Goal: Transaction & Acquisition: Purchase product/service

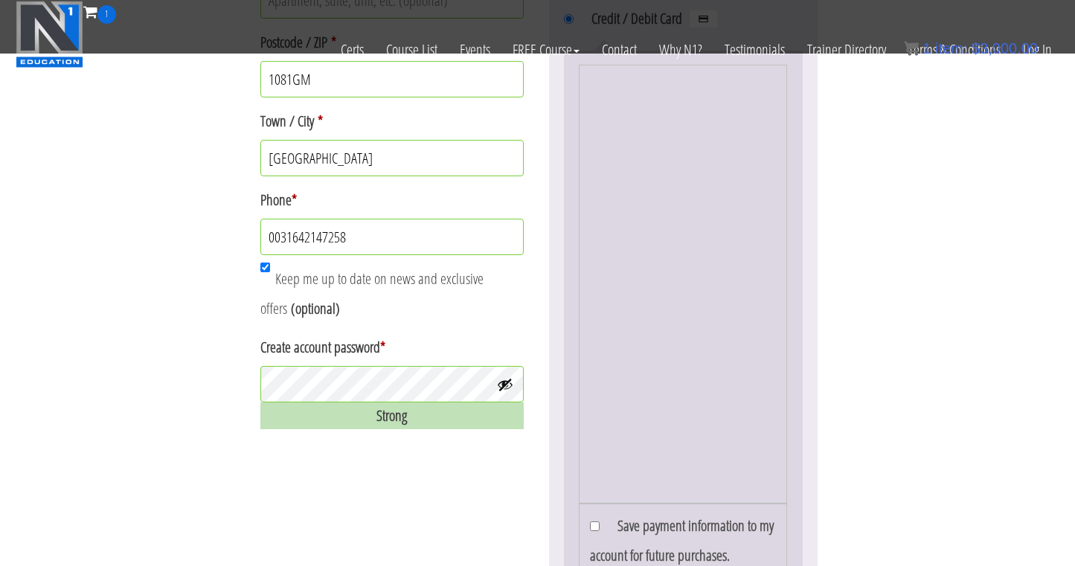
scroll to position [741, 0]
click at [509, 384] on button "Show password" at bounding box center [505, 384] width 16 height 16
click at [509, 384] on button "Hide password" at bounding box center [505, 384] width 16 height 16
click at [503, 381] on button "Show password" at bounding box center [505, 384] width 16 height 16
click at [457, 442] on div "Billing details Email address * info@timothypt.nl First name * Timothy Last nam…" at bounding box center [537, 170] width 559 height 1249
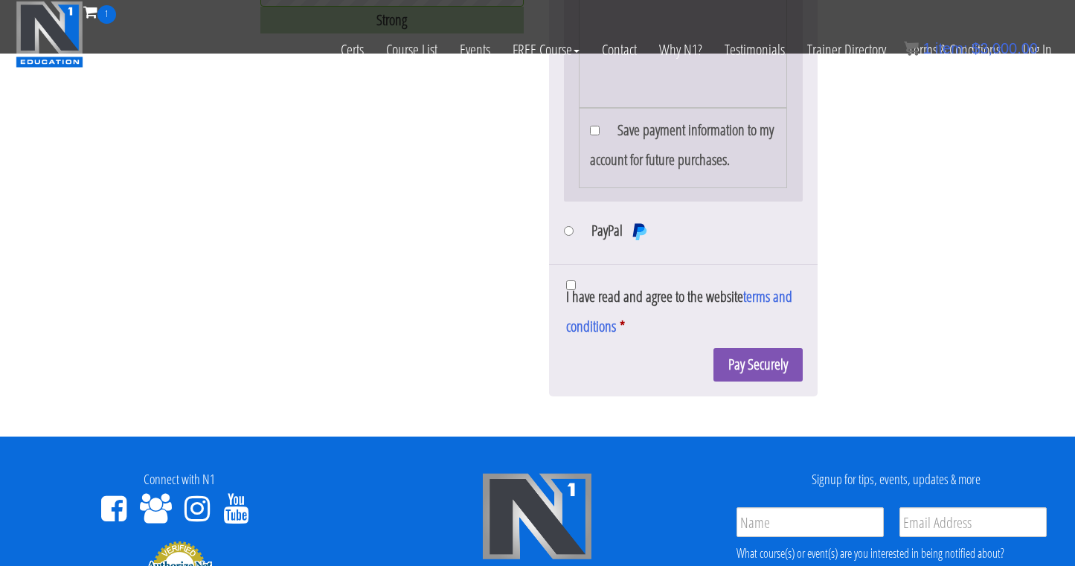
scroll to position [1140, 0]
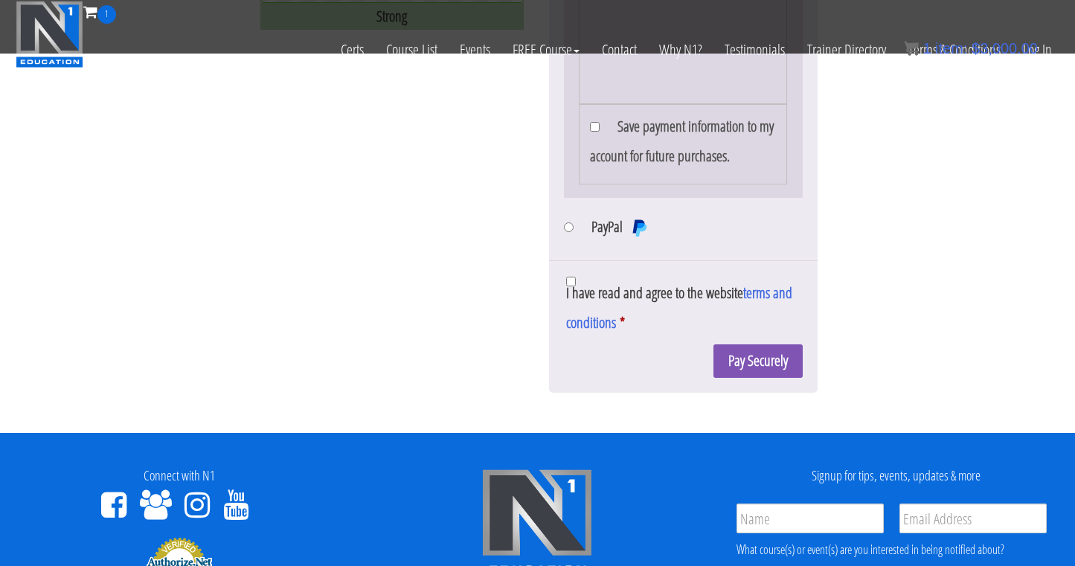
click at [566, 286] on input "I have read and agree to the website terms and conditions *" at bounding box center [571, 282] width 10 height 10
checkbox input "true"
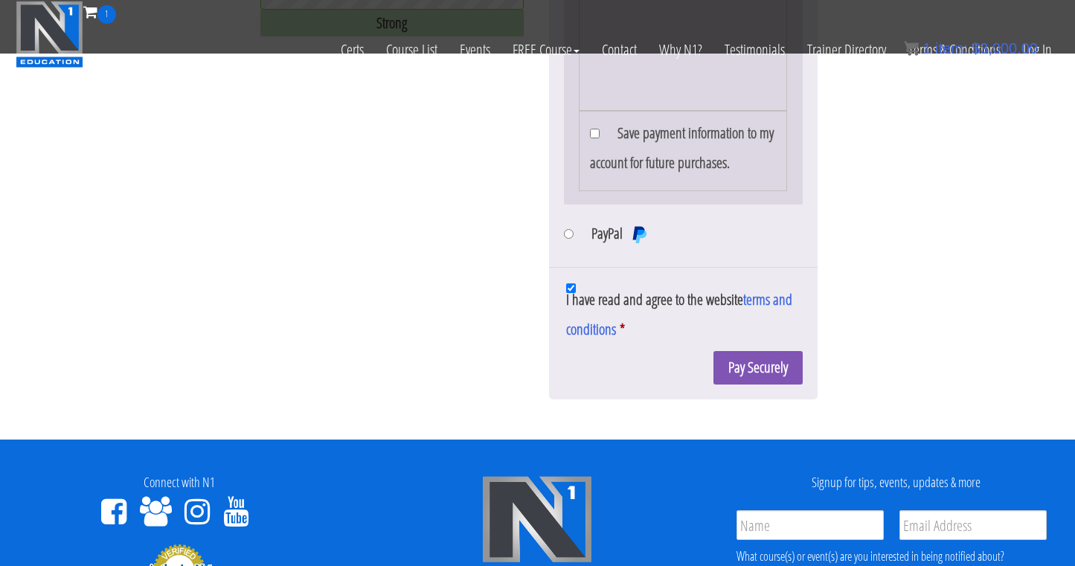
scroll to position [1138, 0]
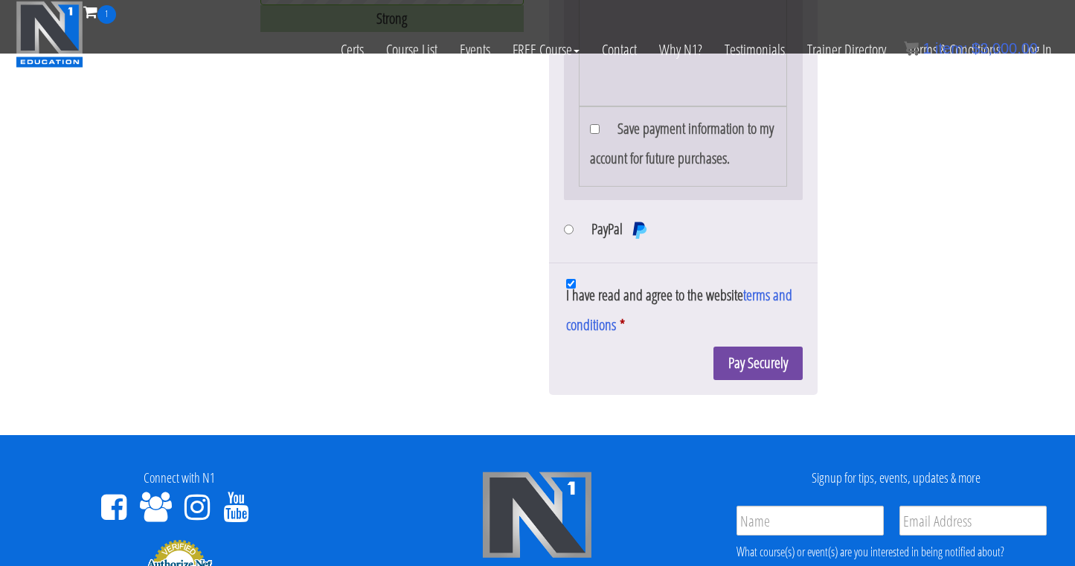
click at [751, 380] on button "Pay Securely" at bounding box center [757, 363] width 89 height 33
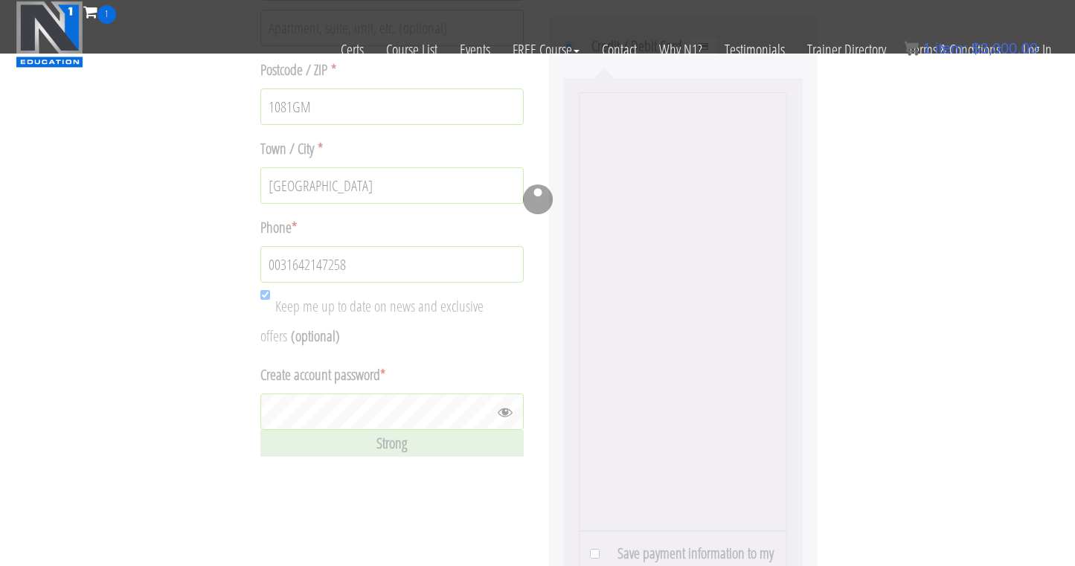
scroll to position [719, 0]
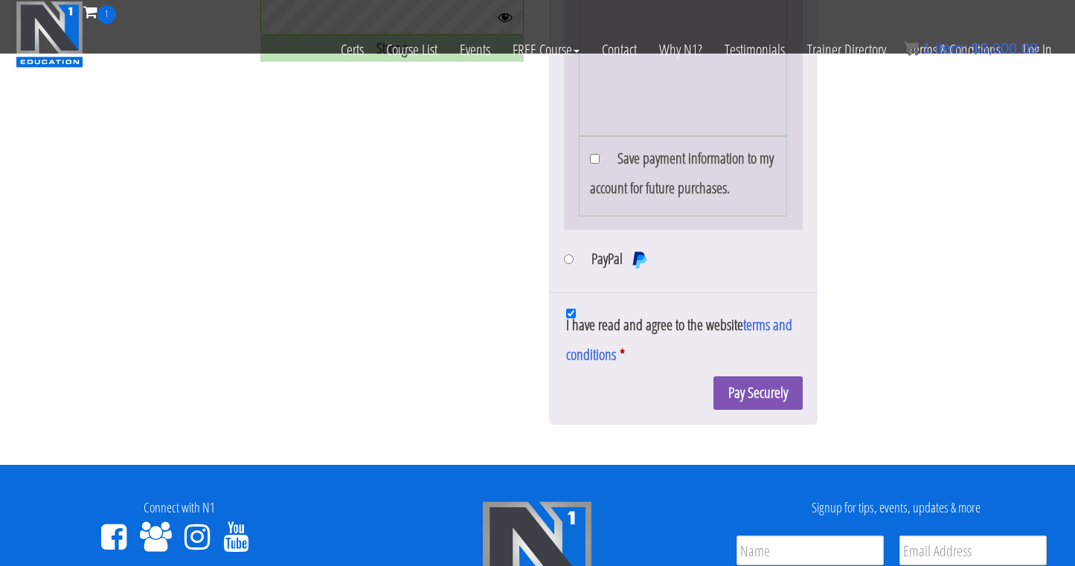
scroll to position [1171, 0]
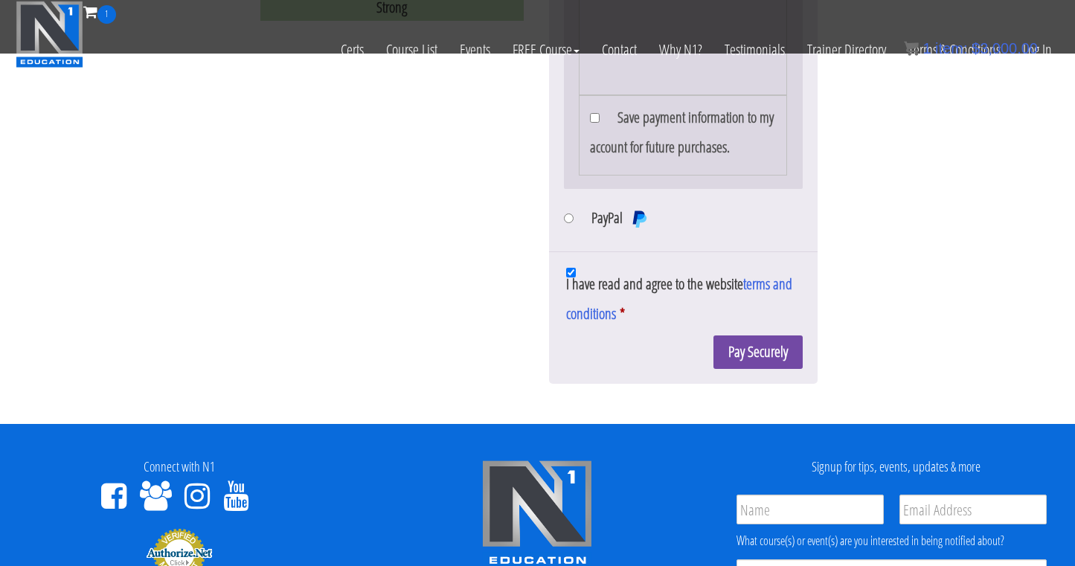
click at [724, 369] on button "Pay Securely" at bounding box center [757, 351] width 89 height 33
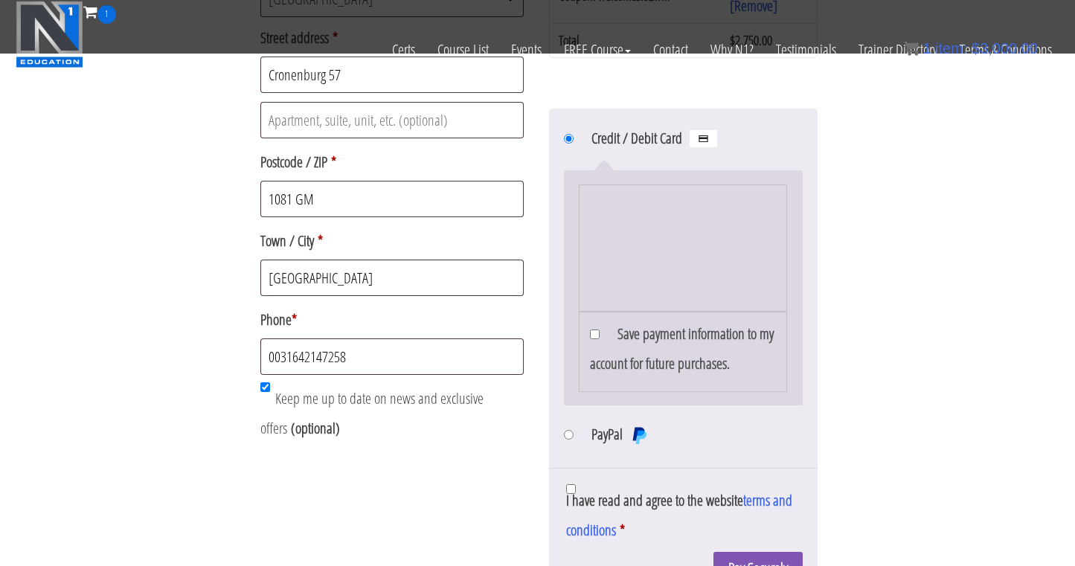
scroll to position [606, 0]
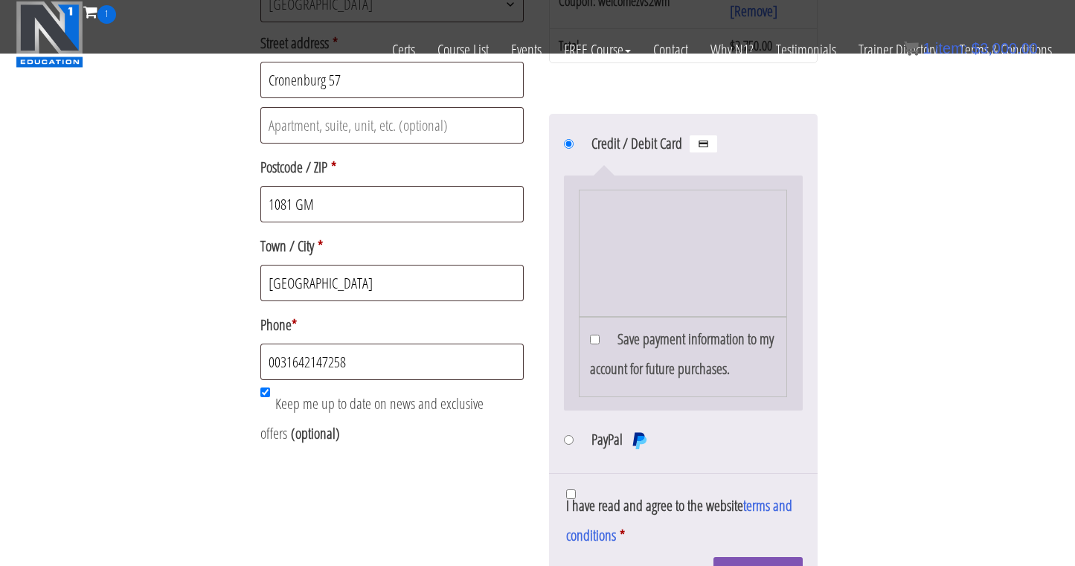
click at [598, 344] on input "Save payment information to my account for future purchases." at bounding box center [595, 340] width 10 height 10
checkbox input "true"
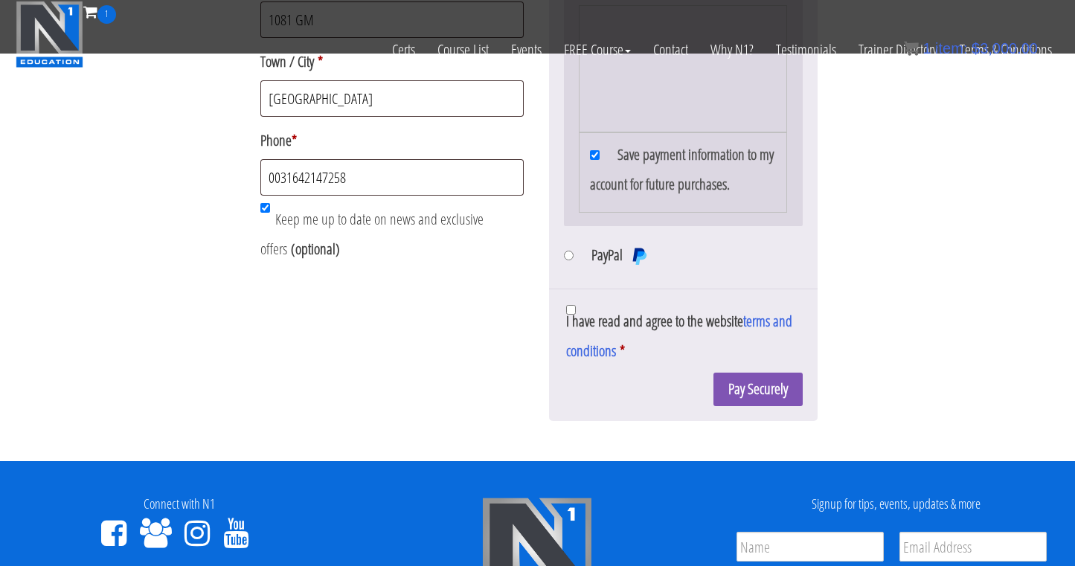
scroll to position [791, 0]
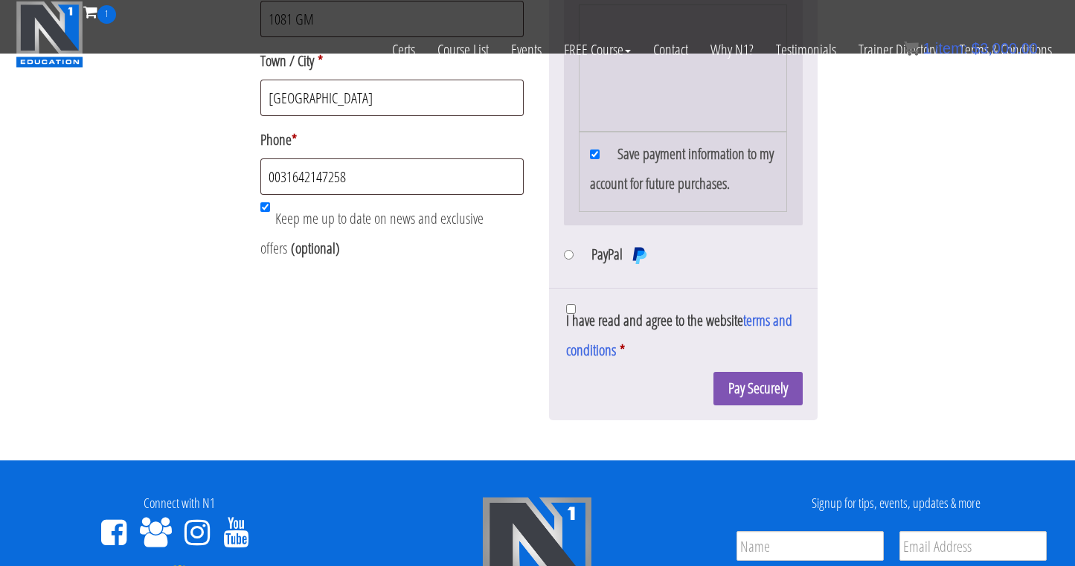
click at [682, 360] on span "I have read and agree to the website terms and conditions" at bounding box center [679, 335] width 226 height 50
click at [576, 314] on input "I have read and agree to the website terms and conditions *" at bounding box center [571, 309] width 10 height 10
checkbox input "true"
click at [718, 405] on button "Pay Securely" at bounding box center [757, 388] width 89 height 33
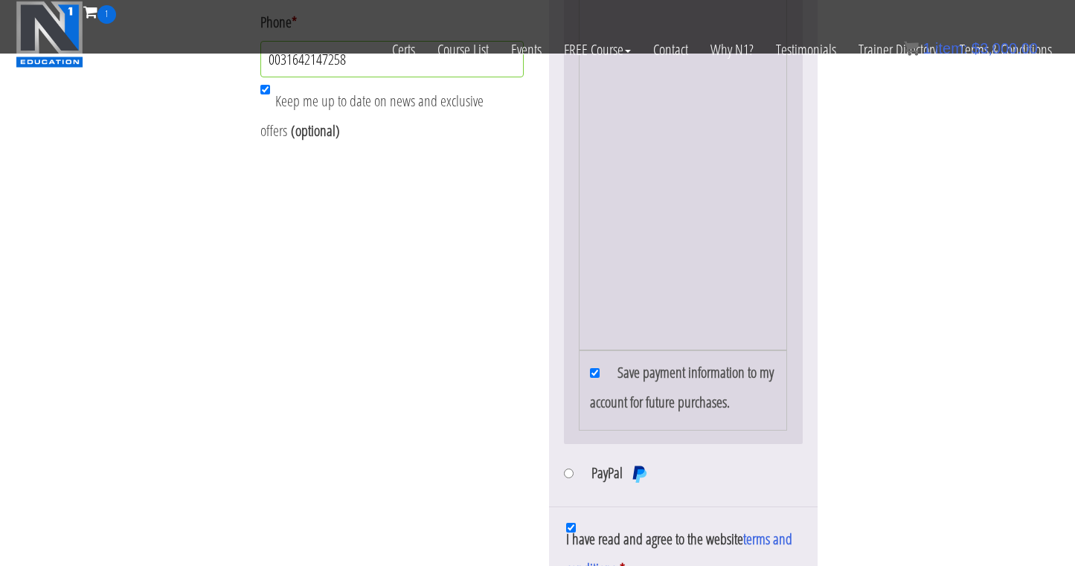
scroll to position [935, 0]
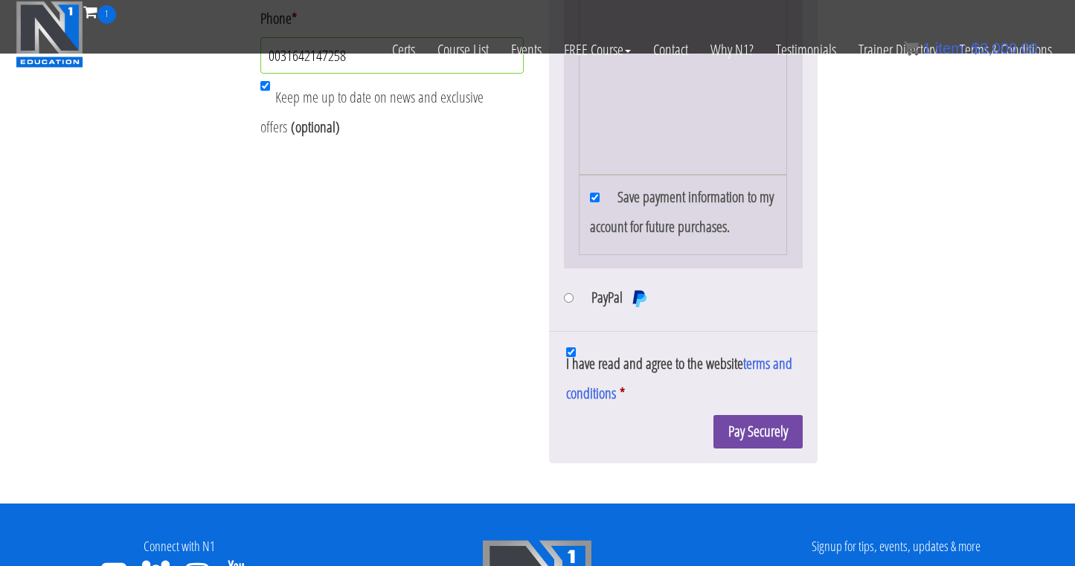
click at [752, 448] on button "Pay Securely" at bounding box center [757, 431] width 89 height 33
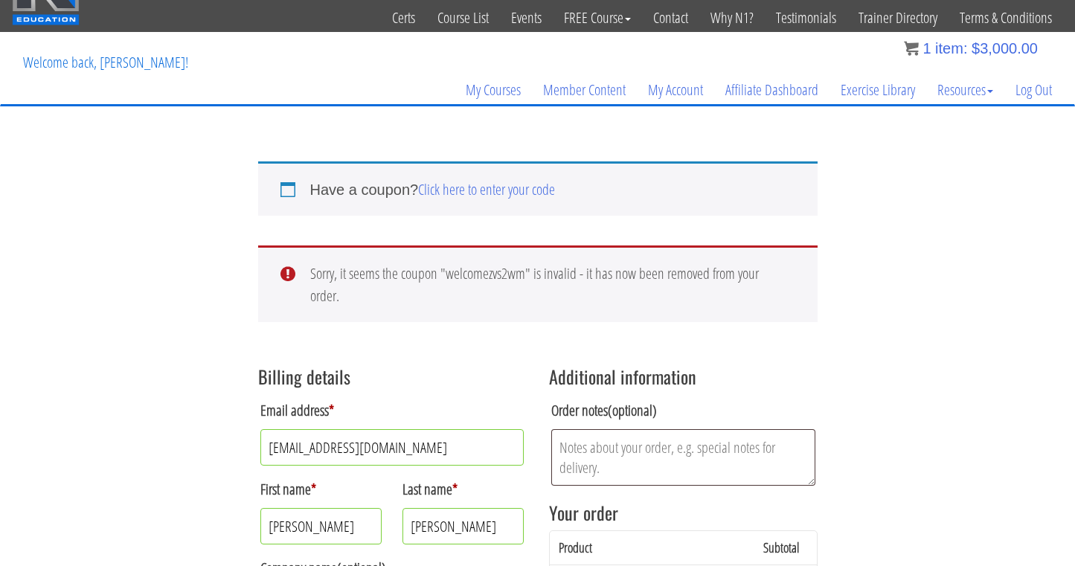
scroll to position [37, 0]
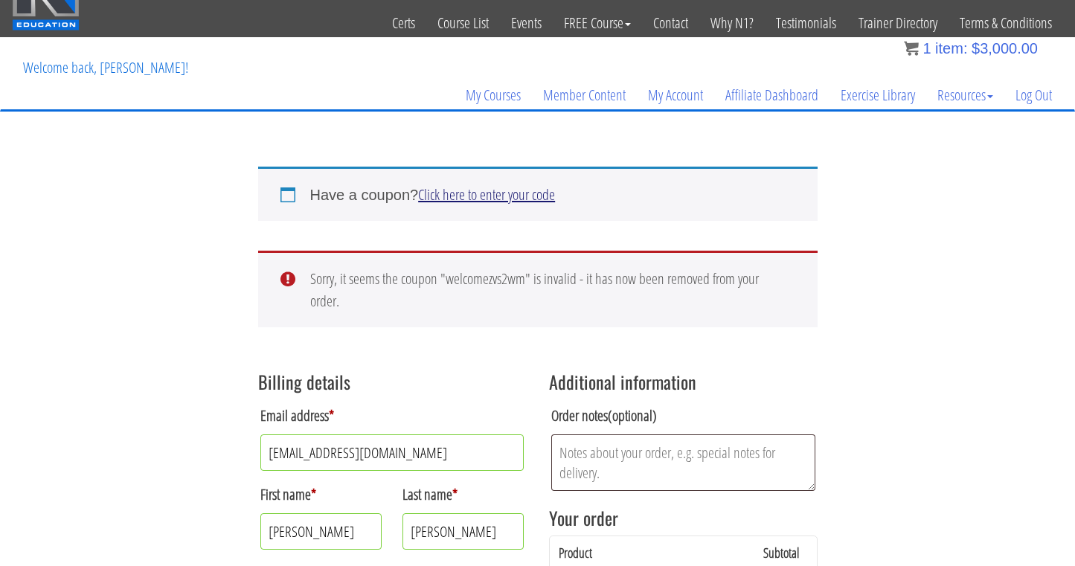
click at [506, 194] on link "Click here to enter your code" at bounding box center [486, 194] width 137 height 20
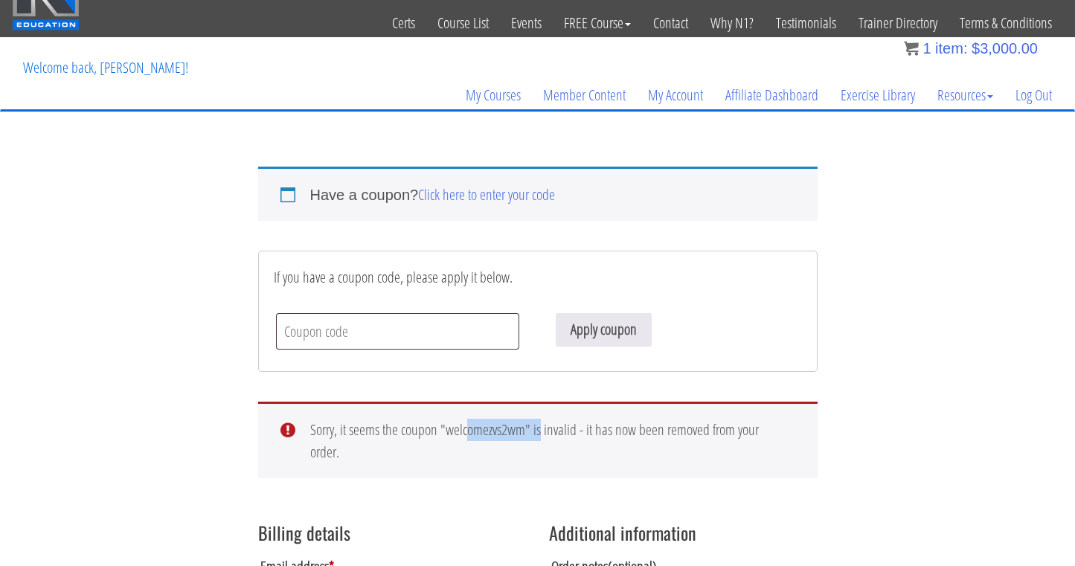
drag, startPoint x: 525, startPoint y: 431, endPoint x: 448, endPoint y: 431, distance: 77.3
click at [448, 431] on li "Sorry, it seems the coupon "welcomezvs2wm" is invalid - it has now been removed…" at bounding box center [548, 441] width 477 height 45
copy li "welcomezvs2wm"
click at [422, 339] on input "Coupon:" at bounding box center [398, 331] width 244 height 36
paste input "welcomezvs2wm"
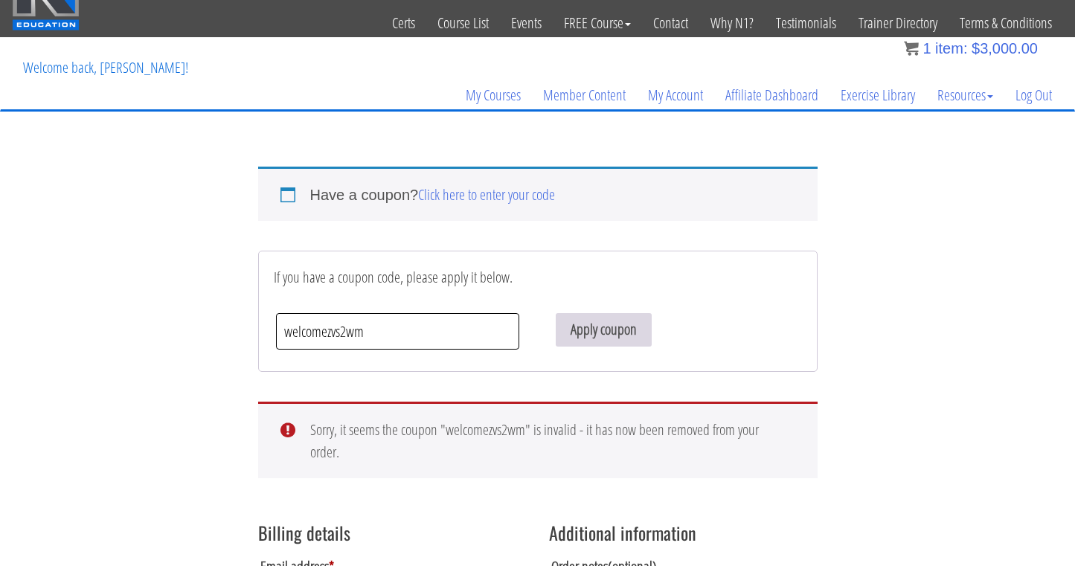
type input "welcomezvs2wm"
click at [582, 335] on button "Apply coupon" at bounding box center [604, 329] width 96 height 33
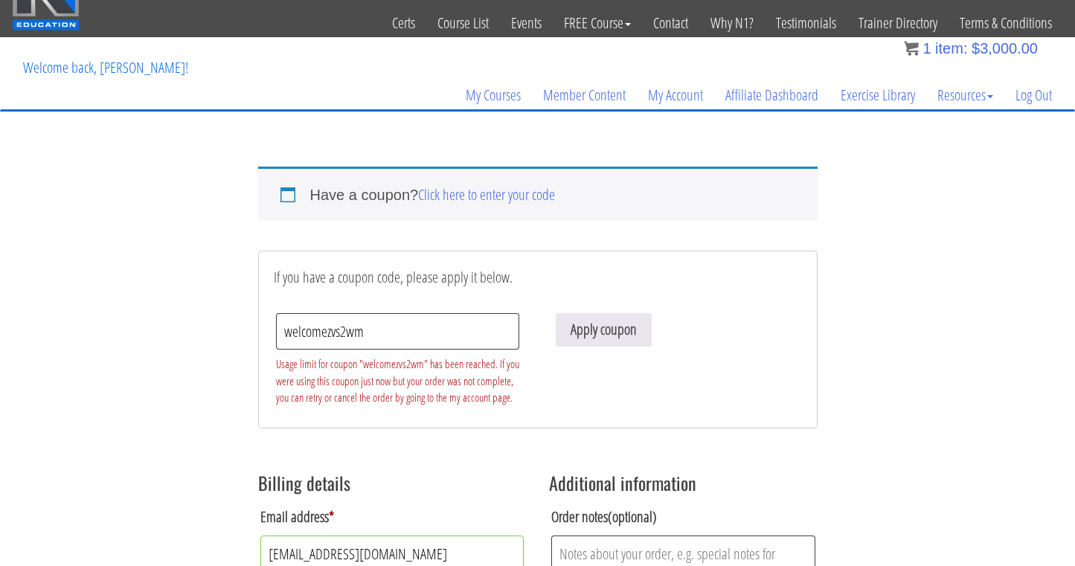
click at [135, 72] on p "Welcome back, [PERSON_NAME]!" at bounding box center [105, 67] width 187 height 59
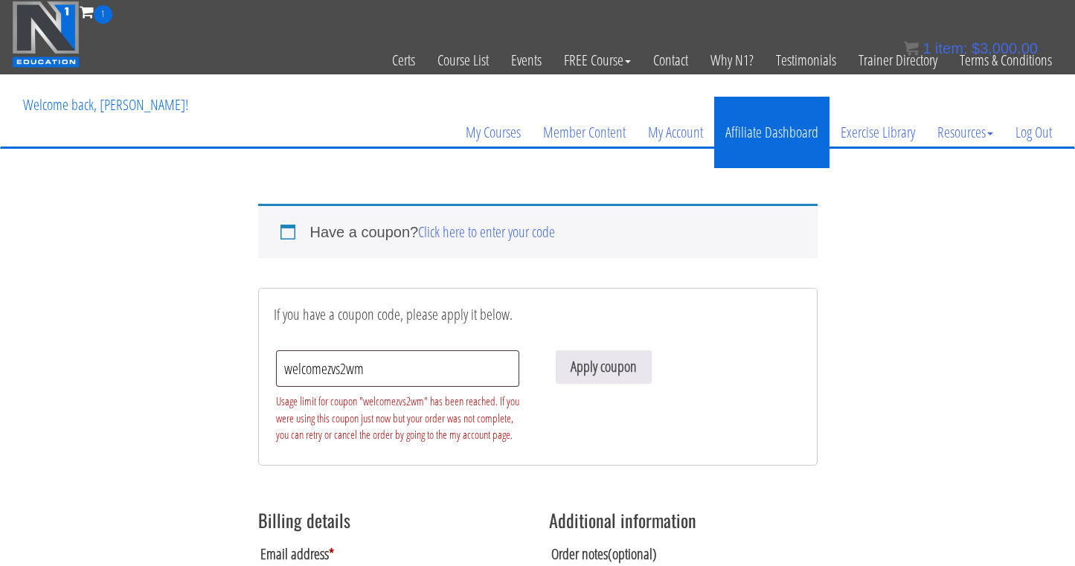
scroll to position [0, 0]
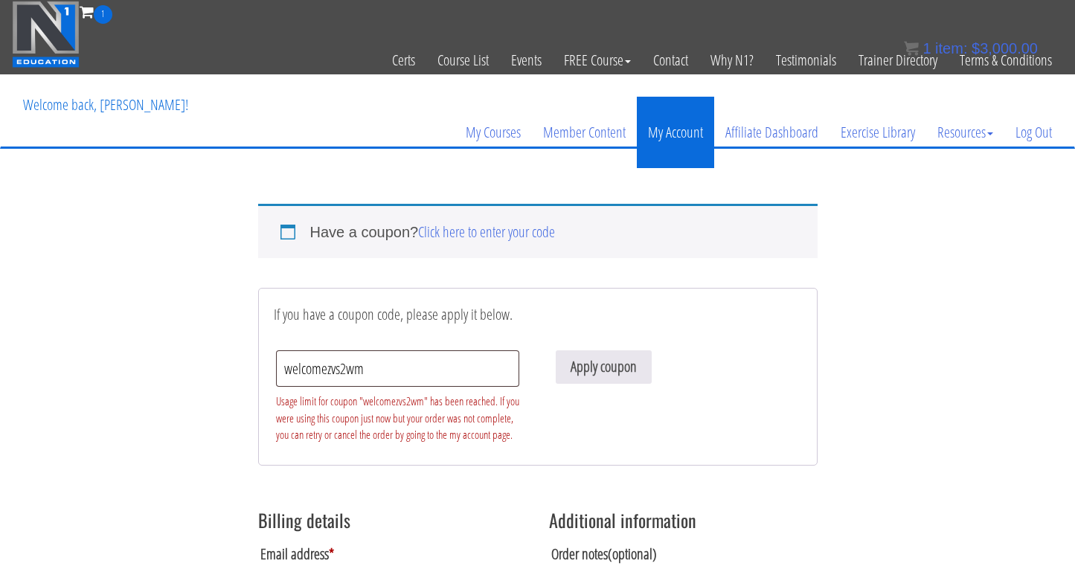
click at [668, 134] on link "My Account" at bounding box center [675, 132] width 77 height 71
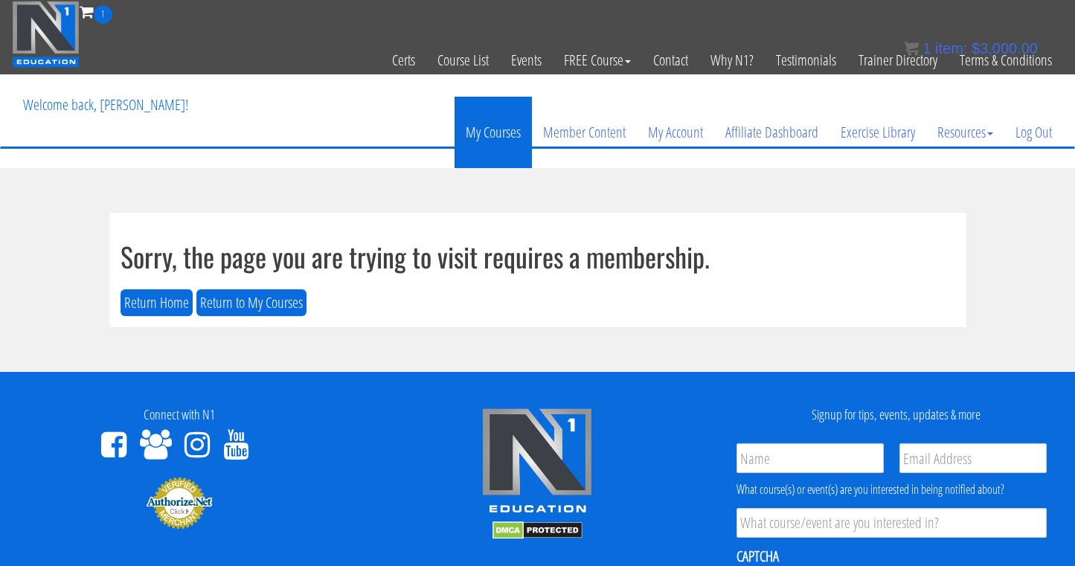
click at [494, 137] on link "My Courses" at bounding box center [492, 132] width 77 height 71
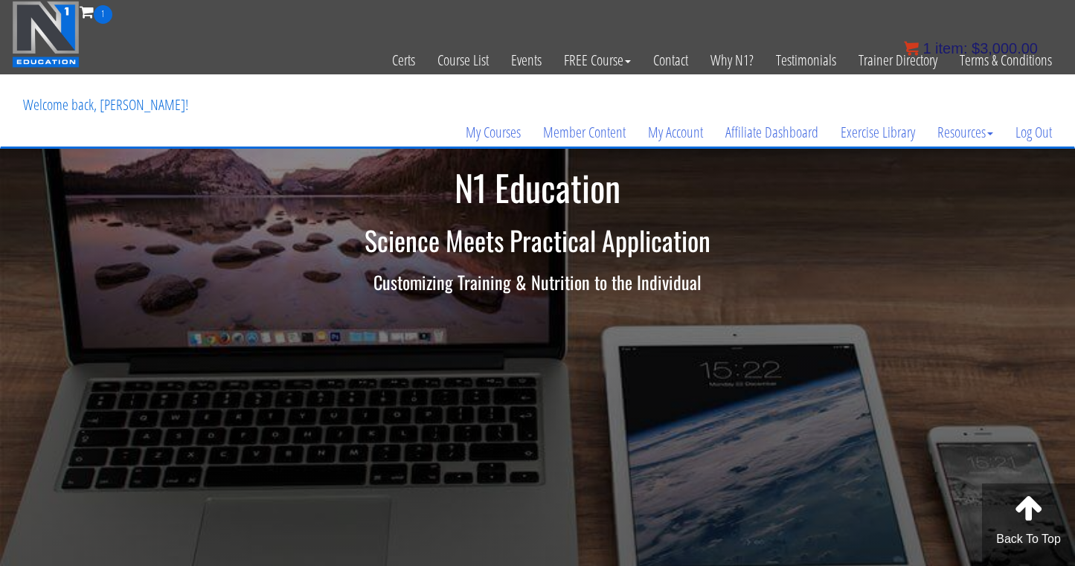
click at [995, 42] on bdi "$ 3,000.00" at bounding box center [1004, 48] width 66 height 16
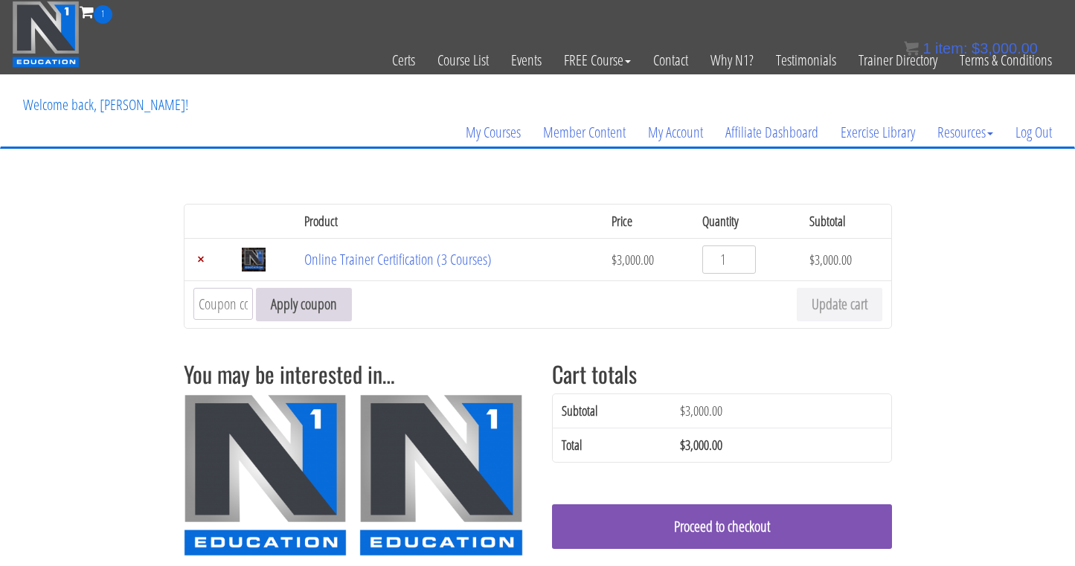
click at [339, 302] on button "Apply coupon" at bounding box center [304, 304] width 96 height 33
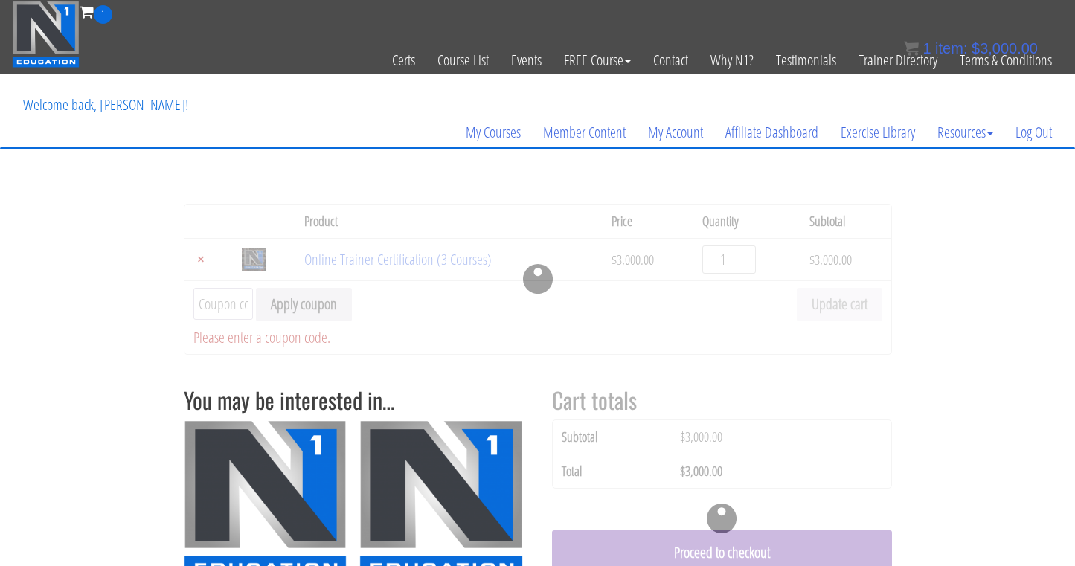
click at [216, 306] on div at bounding box center [538, 279] width 708 height 151
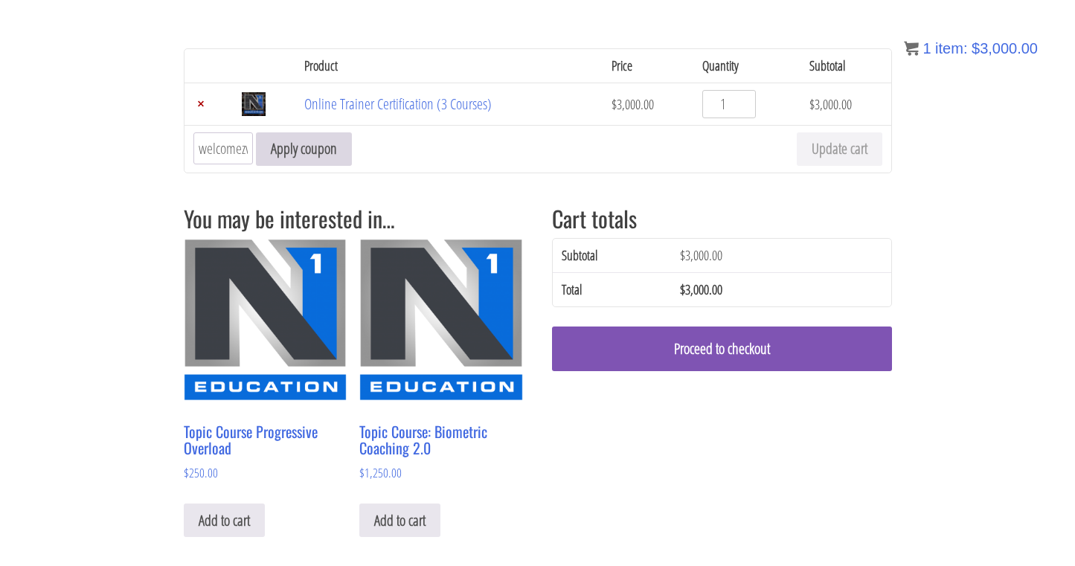
scroll to position [75, 0]
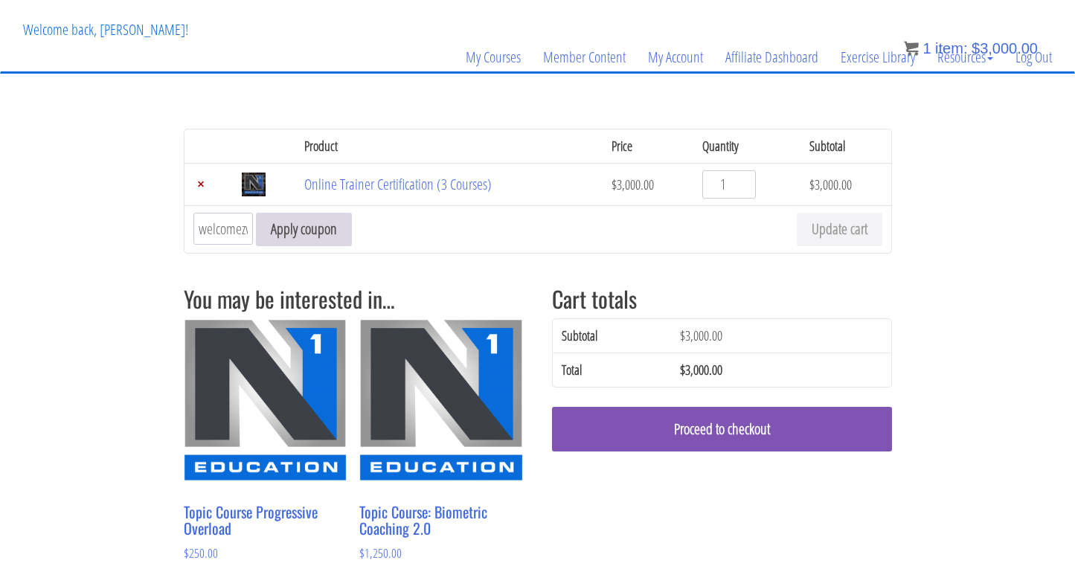
type input "welcomezvs2wm"
click at [333, 235] on button "Apply coupon" at bounding box center [304, 229] width 96 height 33
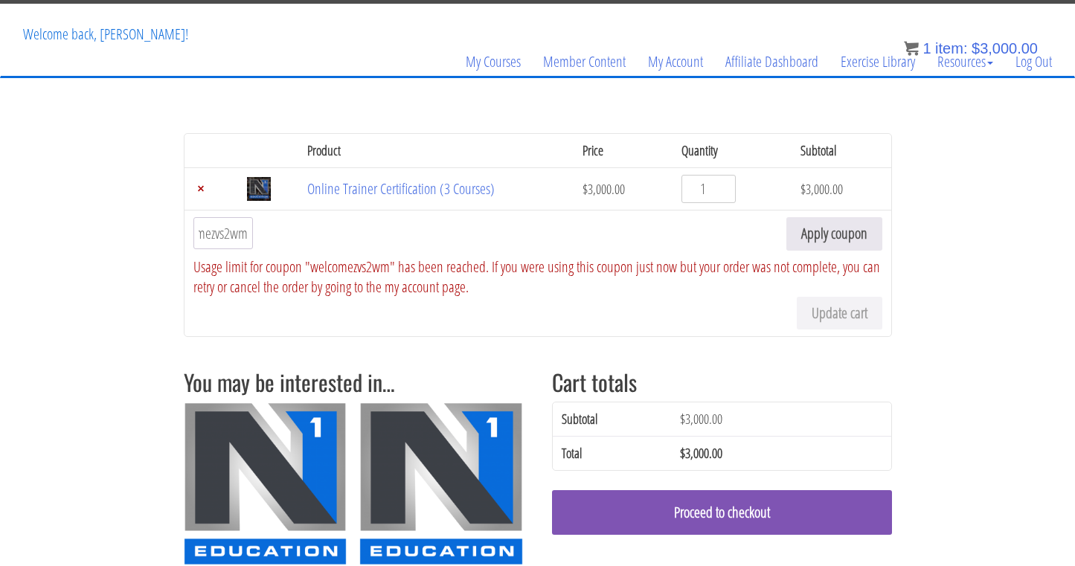
scroll to position [69, 0]
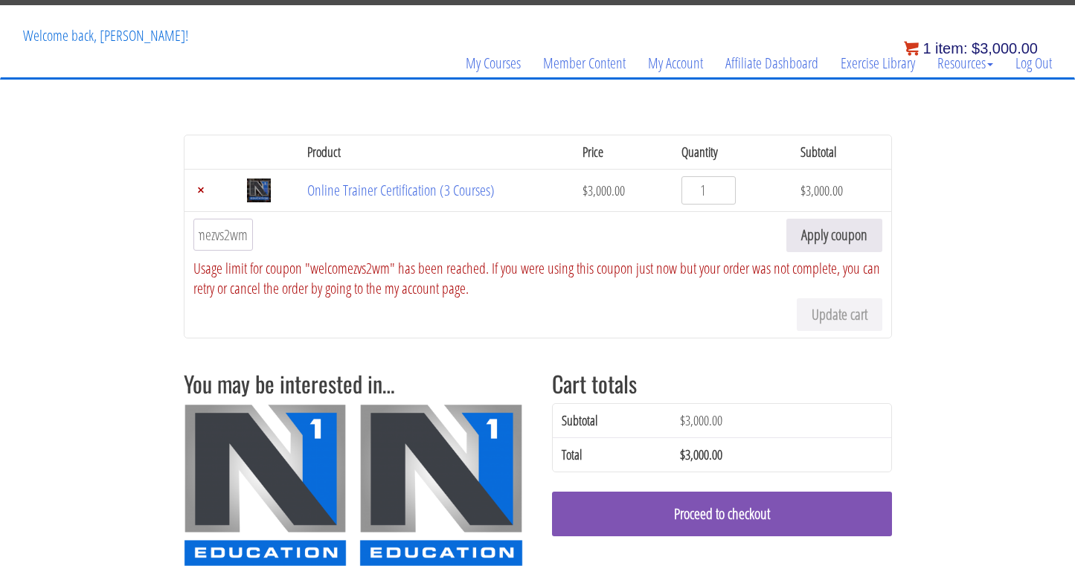
click at [998, 47] on bdi "$ 3,000.00" at bounding box center [1004, 48] width 66 height 16
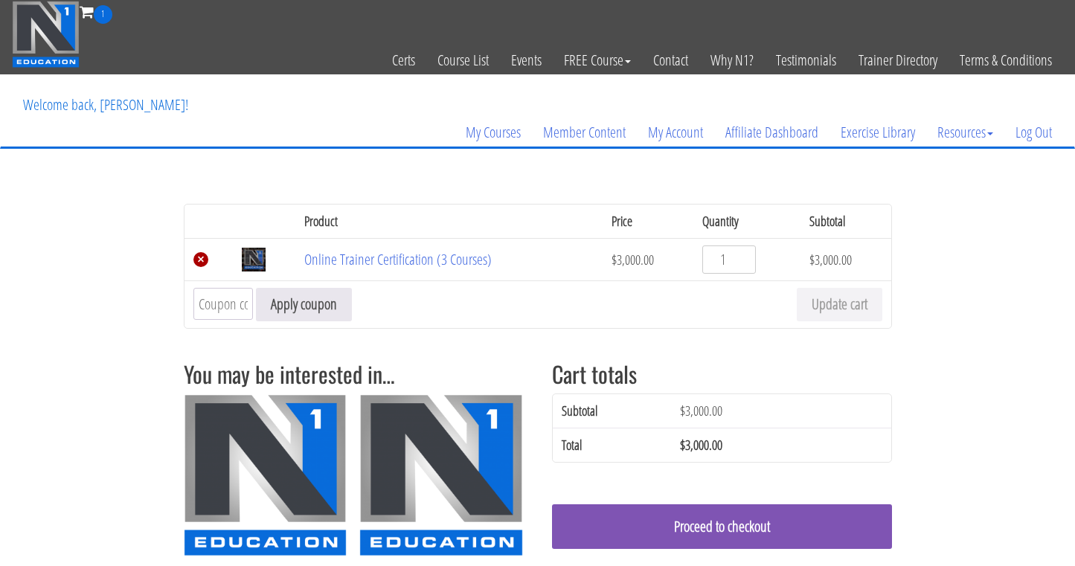
click at [201, 267] on link "×" at bounding box center [200, 259] width 15 height 15
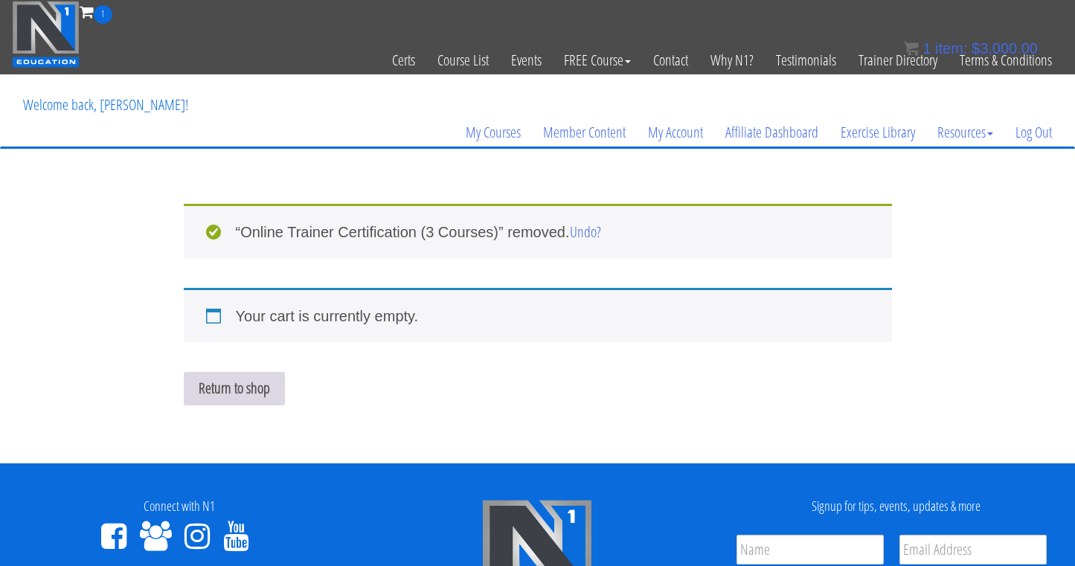
click at [230, 389] on link "Return to shop" at bounding box center [234, 388] width 101 height 33
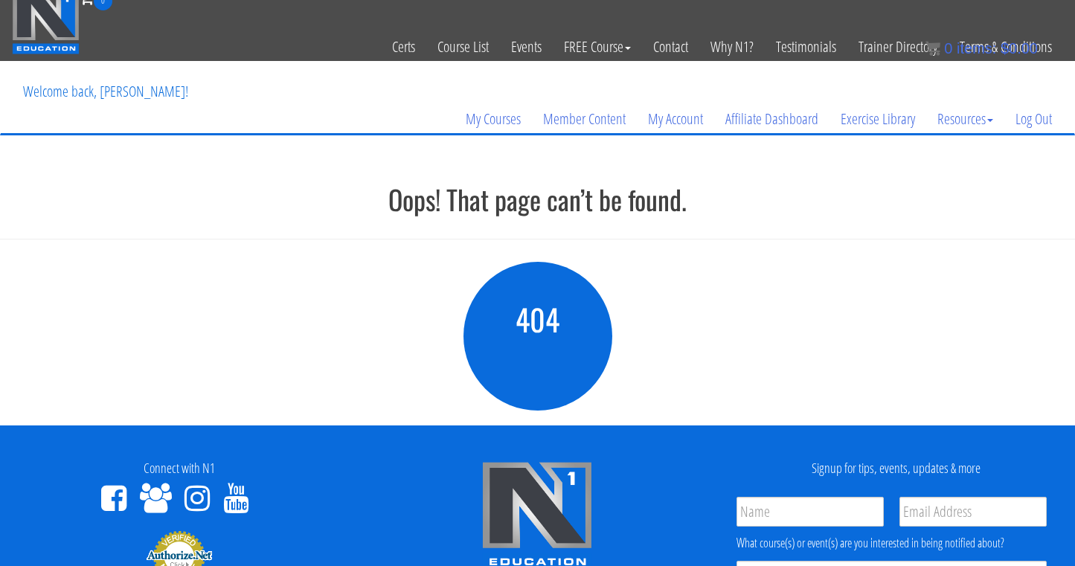
scroll to position [16, 0]
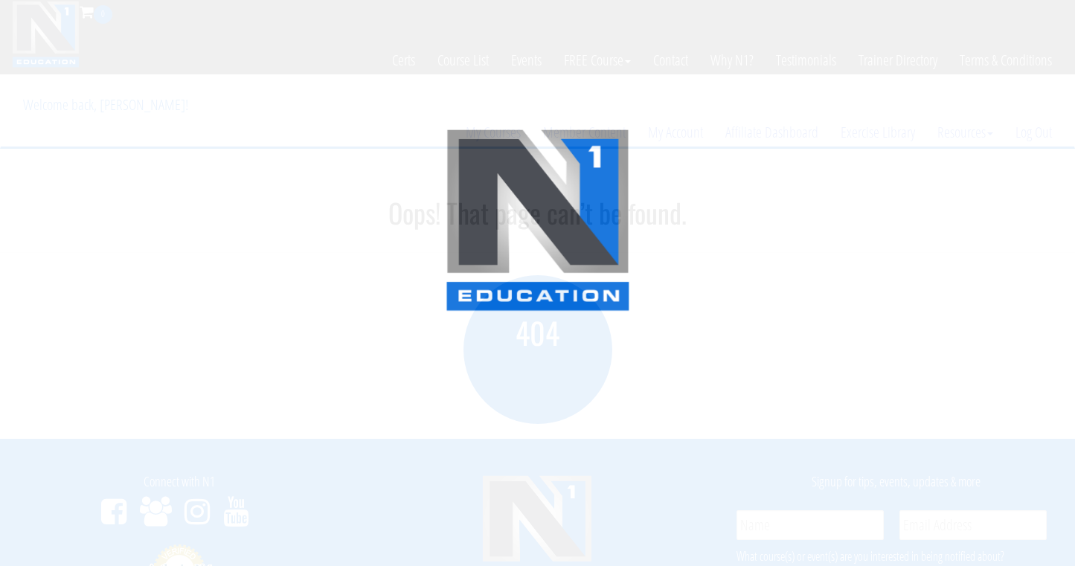
scroll to position [16, 0]
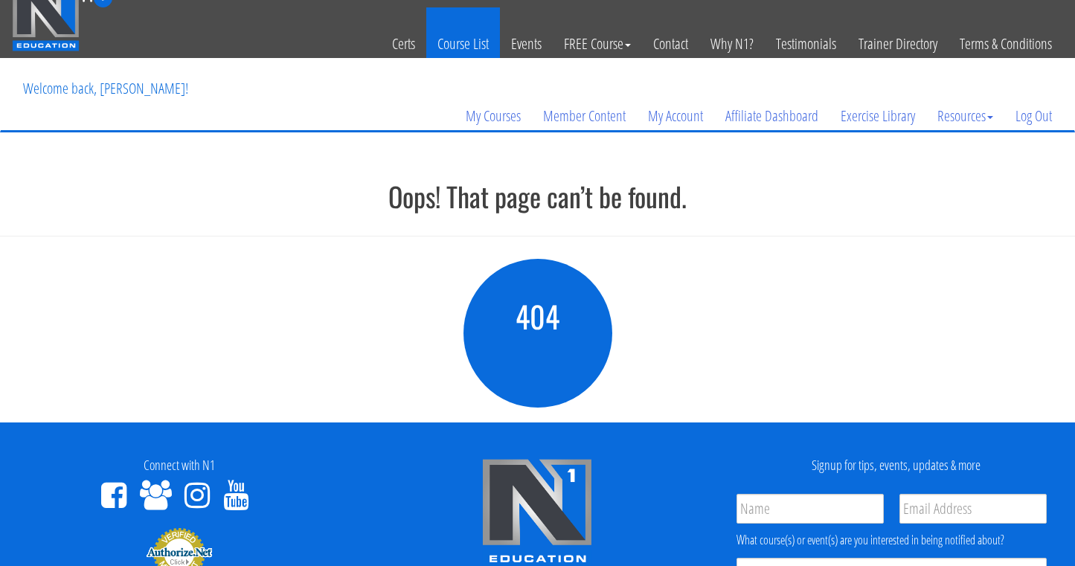
click at [476, 45] on link "Course List" at bounding box center [463, 43] width 74 height 73
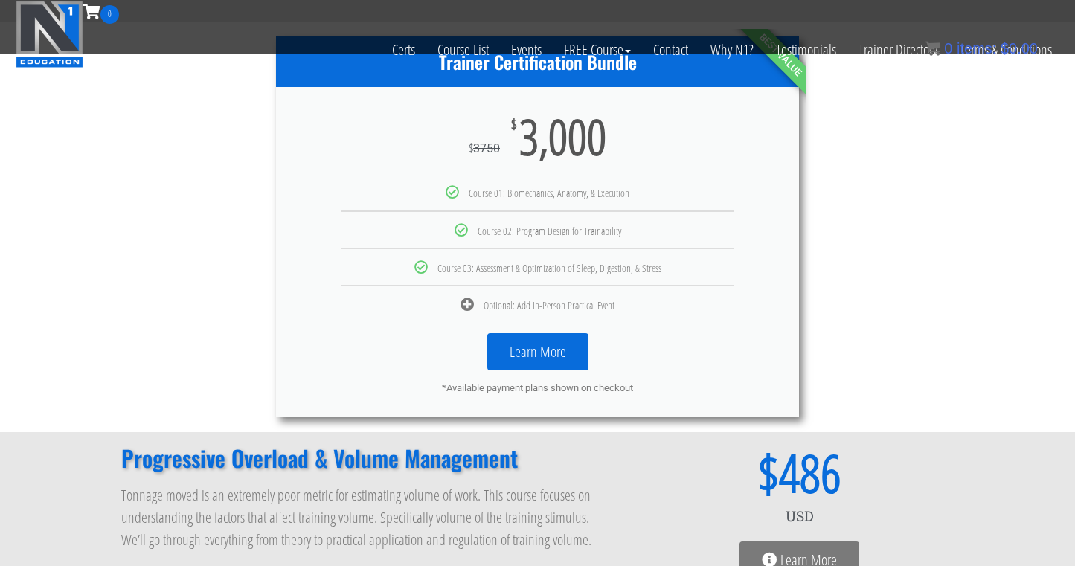
scroll to position [871, 0]
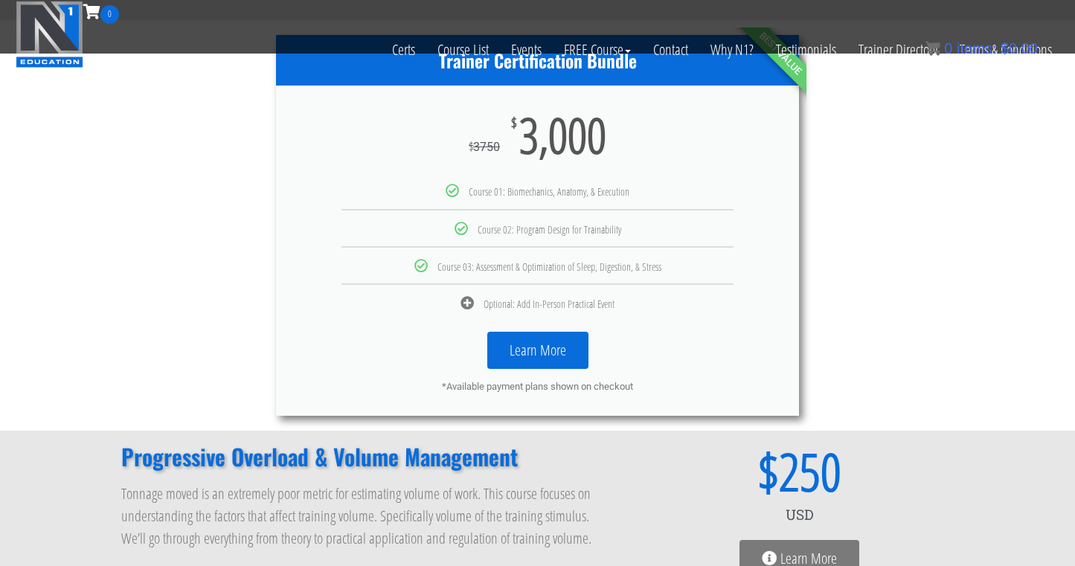
click at [539, 349] on link "Learn More" at bounding box center [537, 350] width 101 height 37
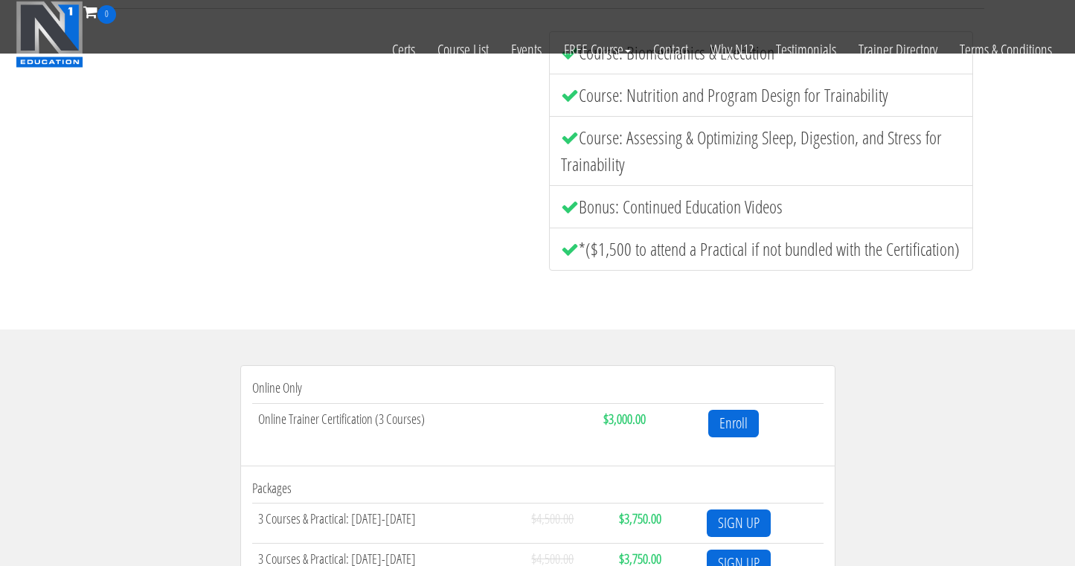
scroll to position [566, 0]
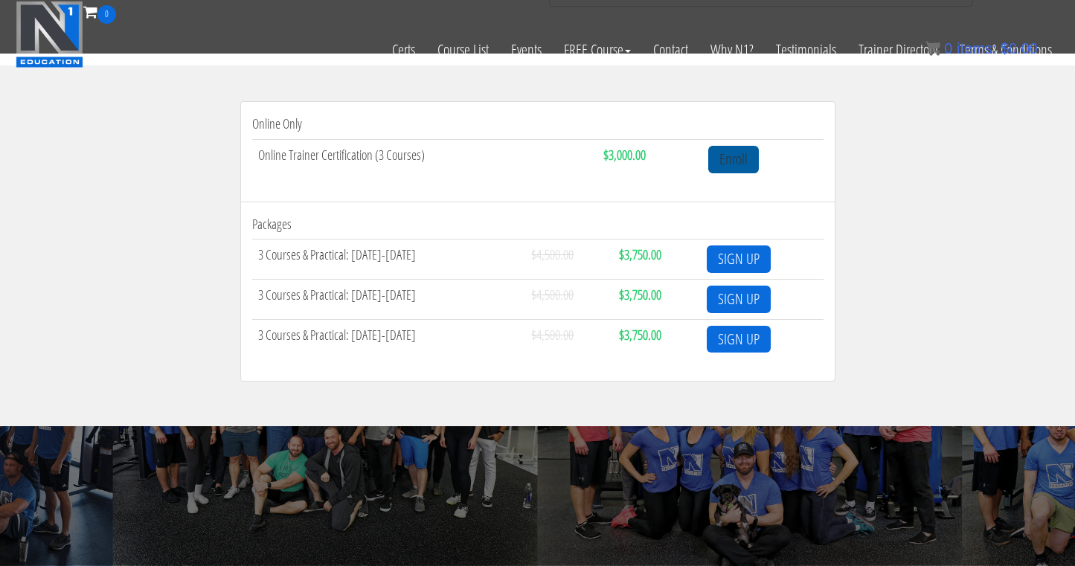
click at [736, 155] on link "Enroll" at bounding box center [733, 160] width 51 height 28
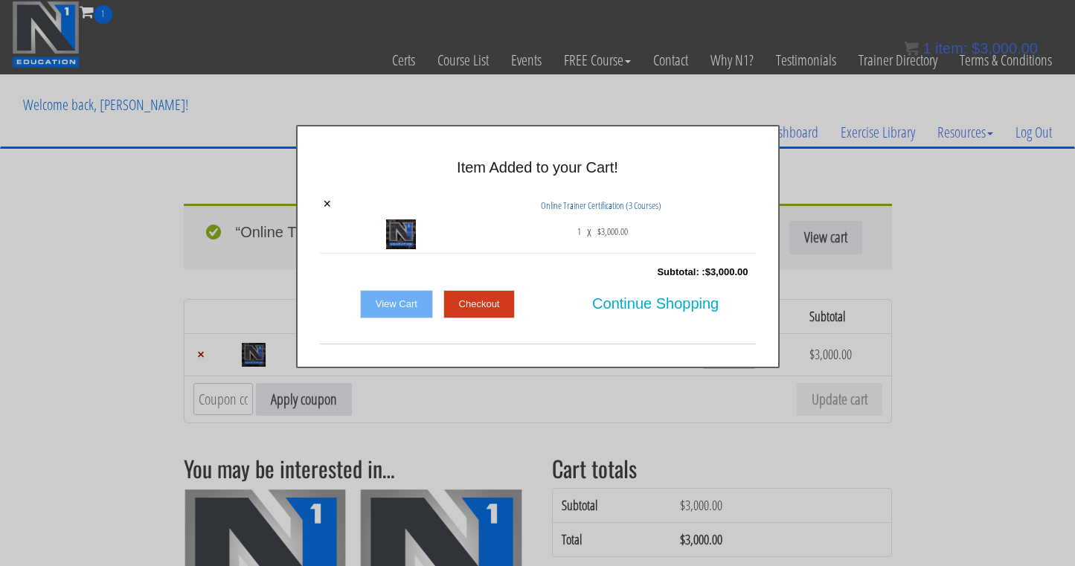
click at [484, 308] on link "Checkout" at bounding box center [479, 304] width 72 height 28
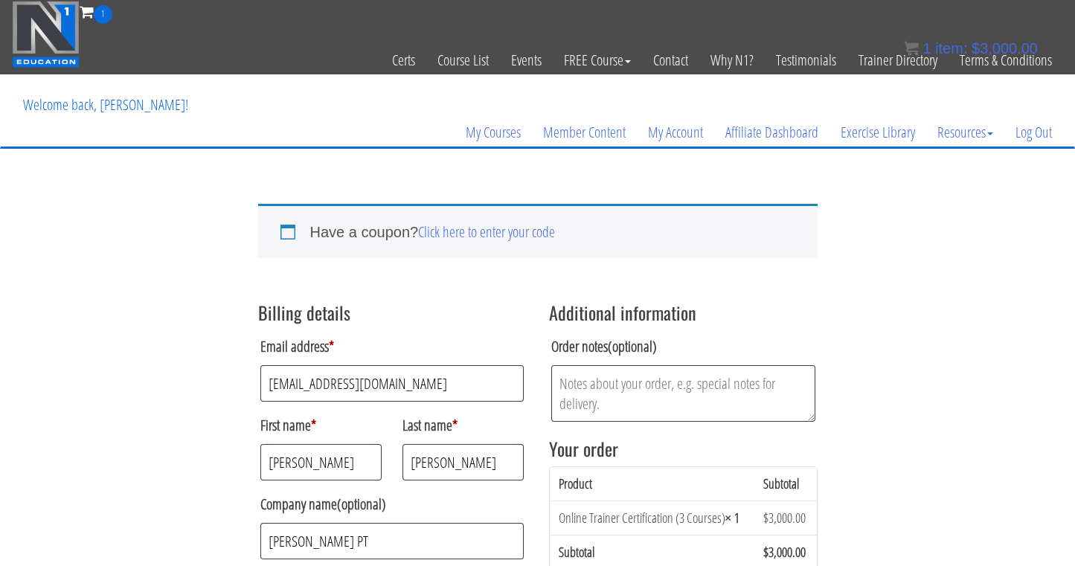
click at [480, 216] on div "Have a coupon? Click here to enter your code" at bounding box center [537, 231] width 559 height 54
click at [480, 222] on link "Click here to enter your code" at bounding box center [486, 232] width 137 height 20
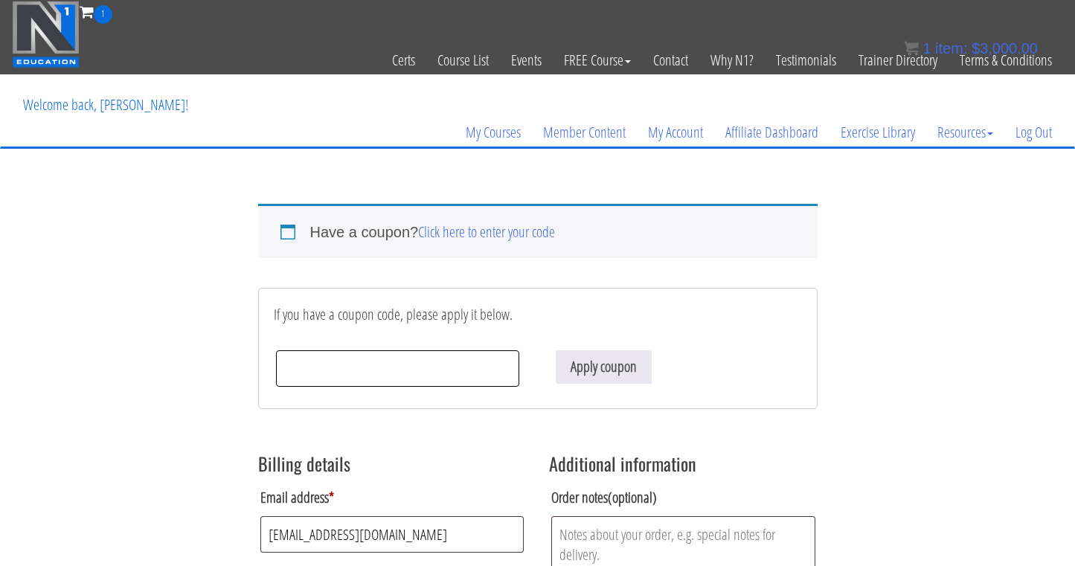
click at [364, 370] on input "Coupon:" at bounding box center [398, 368] width 244 height 36
paste input "welcomezvs2wm"
type input "welcomezvs2wm"
click at [582, 376] on button "Apply coupon" at bounding box center [604, 366] width 96 height 33
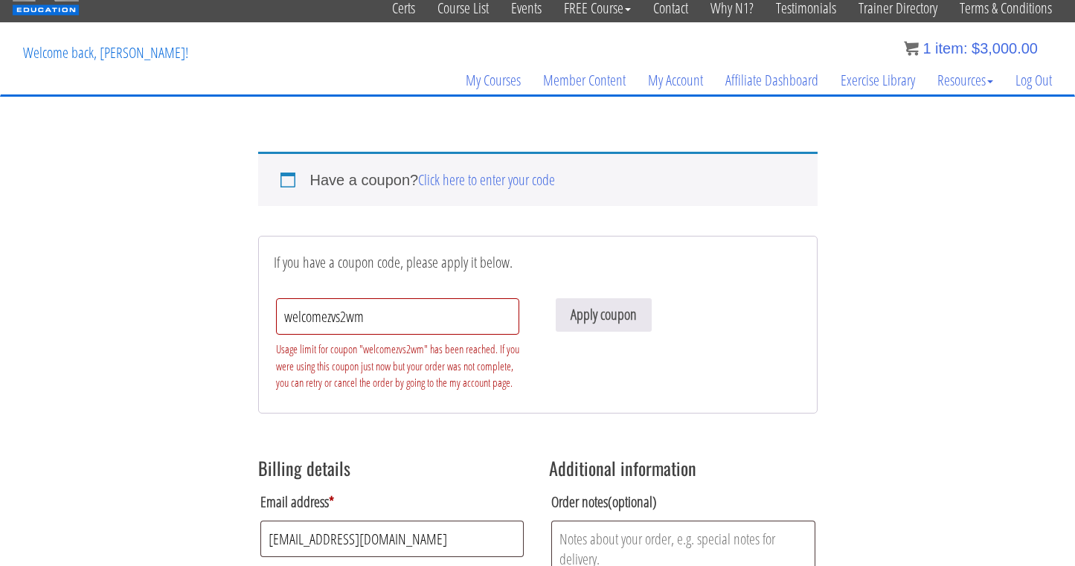
scroll to position [51, 0]
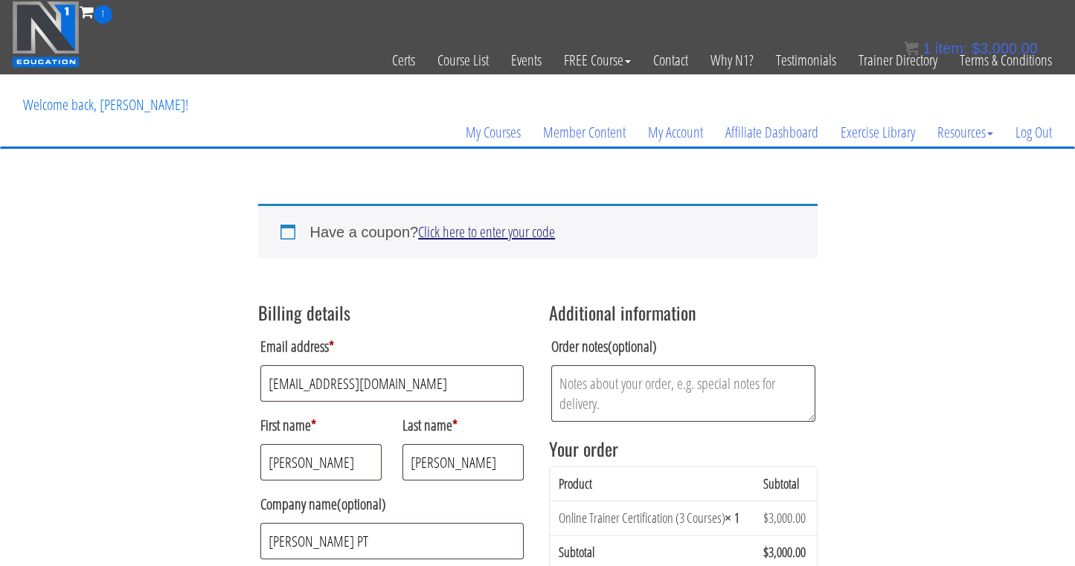
click at [504, 225] on link "Click here to enter your code" at bounding box center [486, 232] width 137 height 20
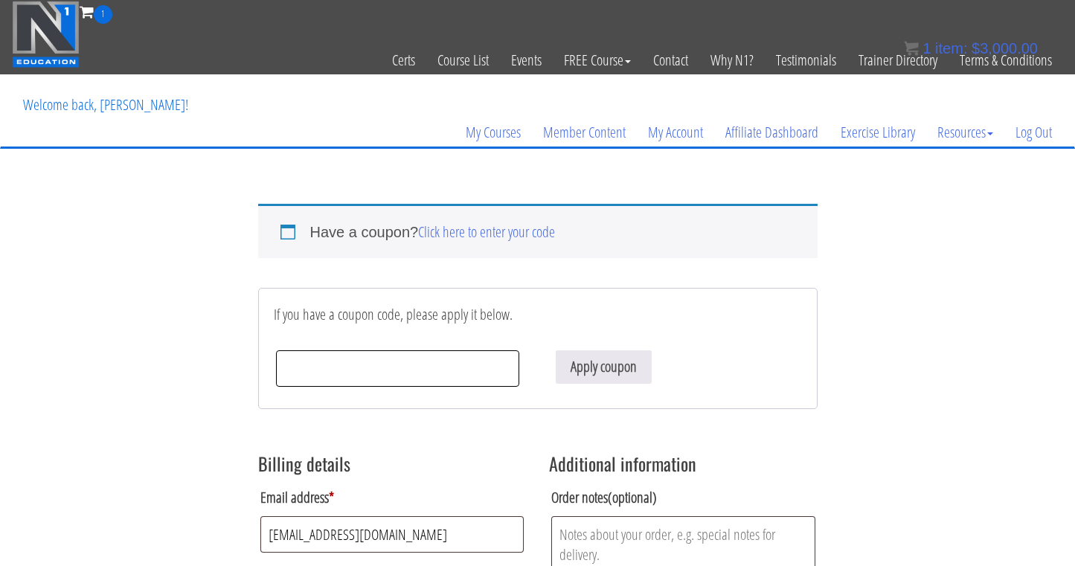
paste input "welcomezvs2wm"
type input "welcomezvs2wm"
click at [582, 369] on button "Apply coupon" at bounding box center [604, 366] width 96 height 33
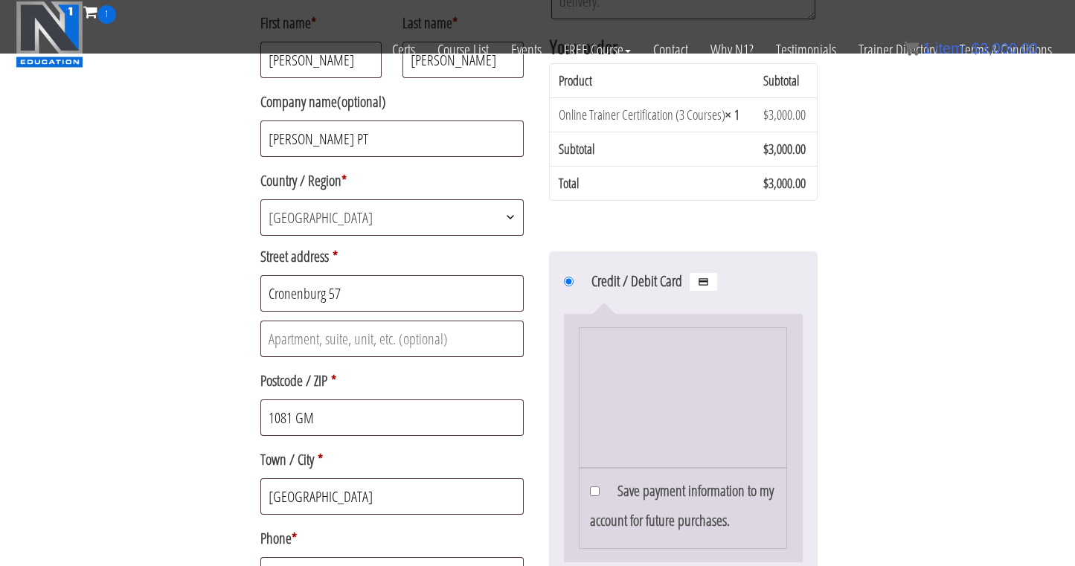
scroll to position [512, 0]
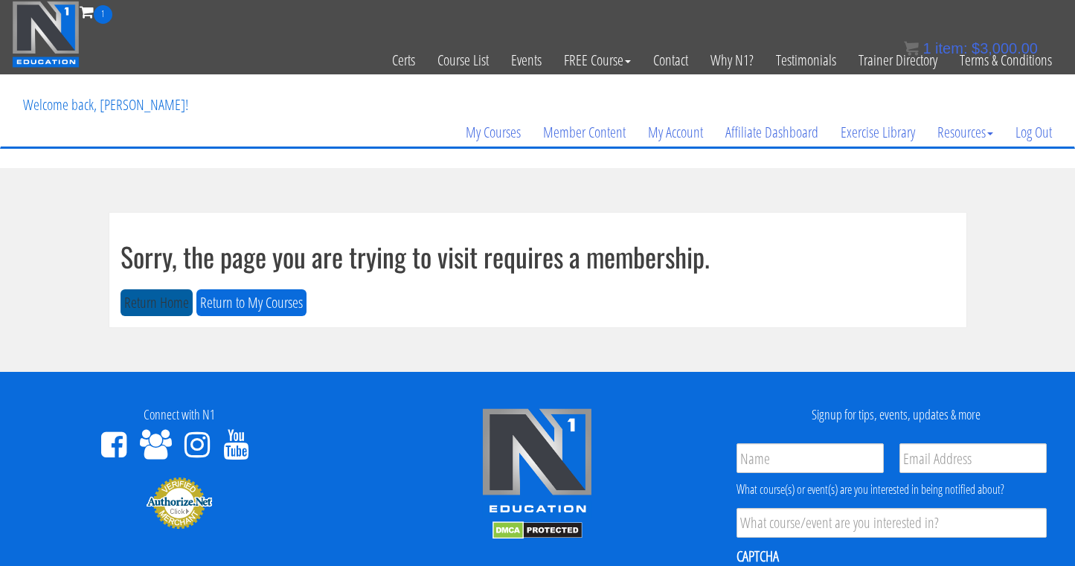
click at [147, 294] on button "Return Home" at bounding box center [156, 303] width 72 height 28
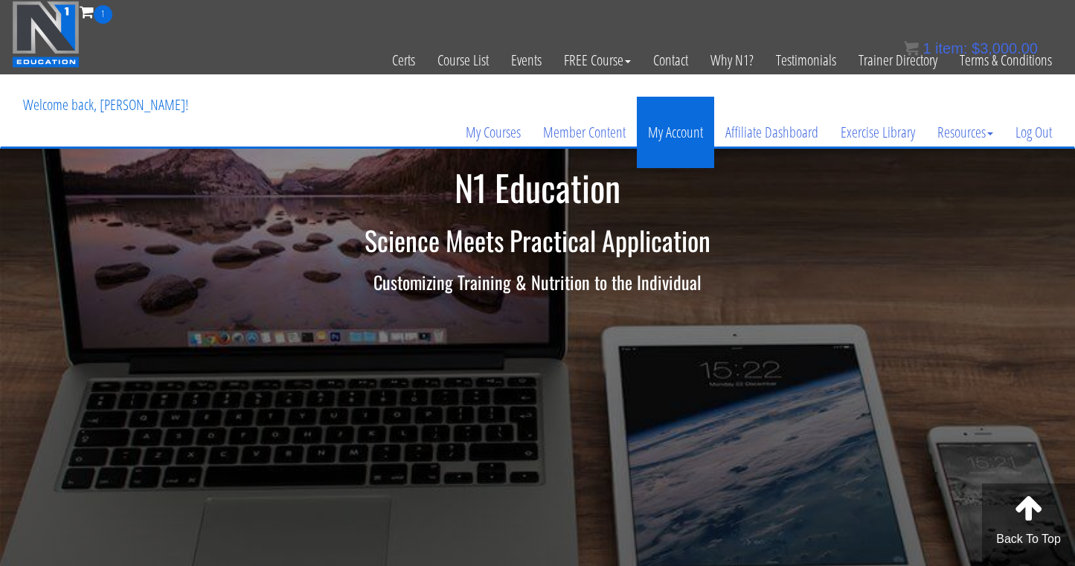
click at [656, 141] on link "My Account" at bounding box center [675, 132] width 77 height 71
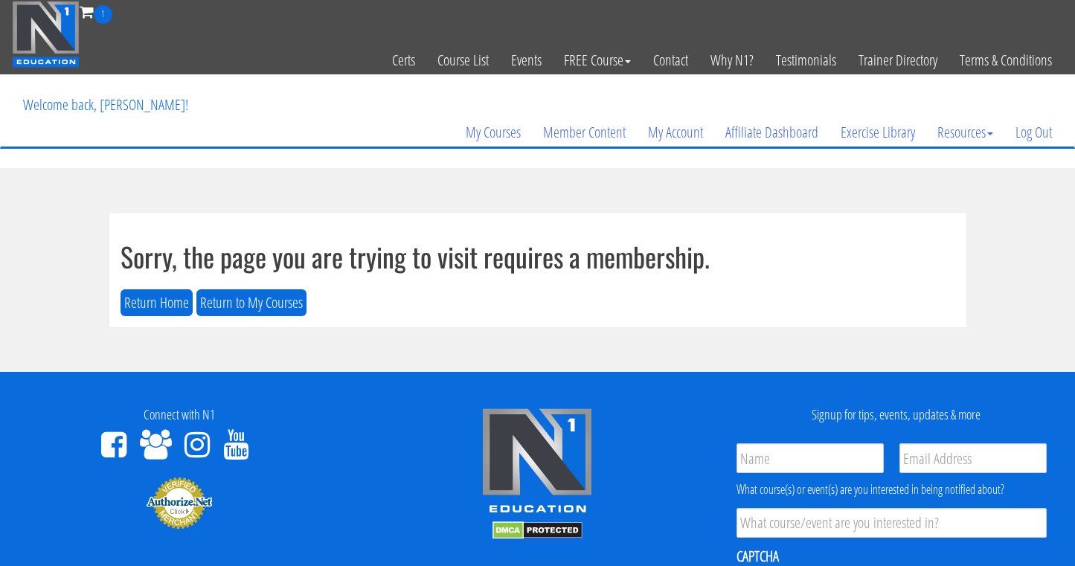
click at [547, 257] on h1 "Sorry, the page you are trying to visit requires a membership." at bounding box center [537, 257] width 834 height 30
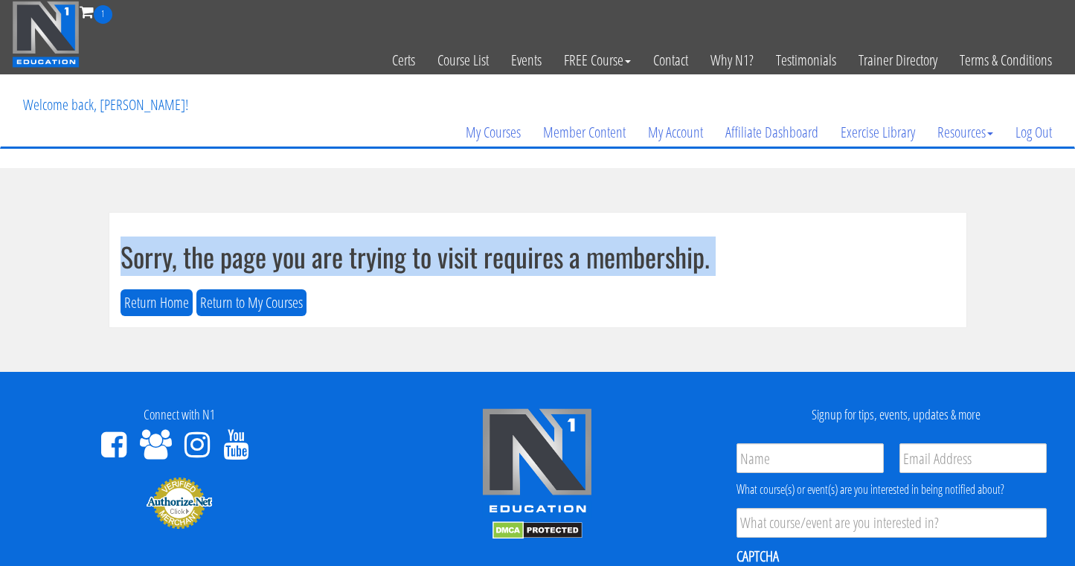
click at [547, 257] on h1 "Sorry, the page you are trying to visit requires a membership." at bounding box center [537, 257] width 834 height 30
click at [991, 48] on bdi "$ 3,000.00" at bounding box center [1004, 48] width 66 height 16
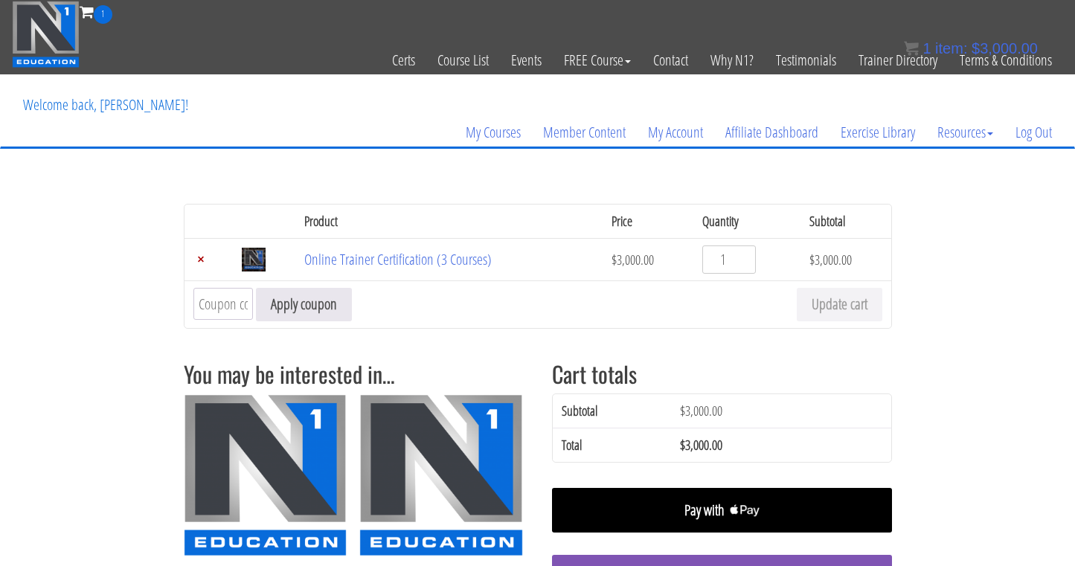
click at [216, 306] on input "Coupon:" at bounding box center [222, 304] width 59 height 32
type input "new-student"
click at [327, 304] on button "Apply coupon" at bounding box center [304, 304] width 96 height 33
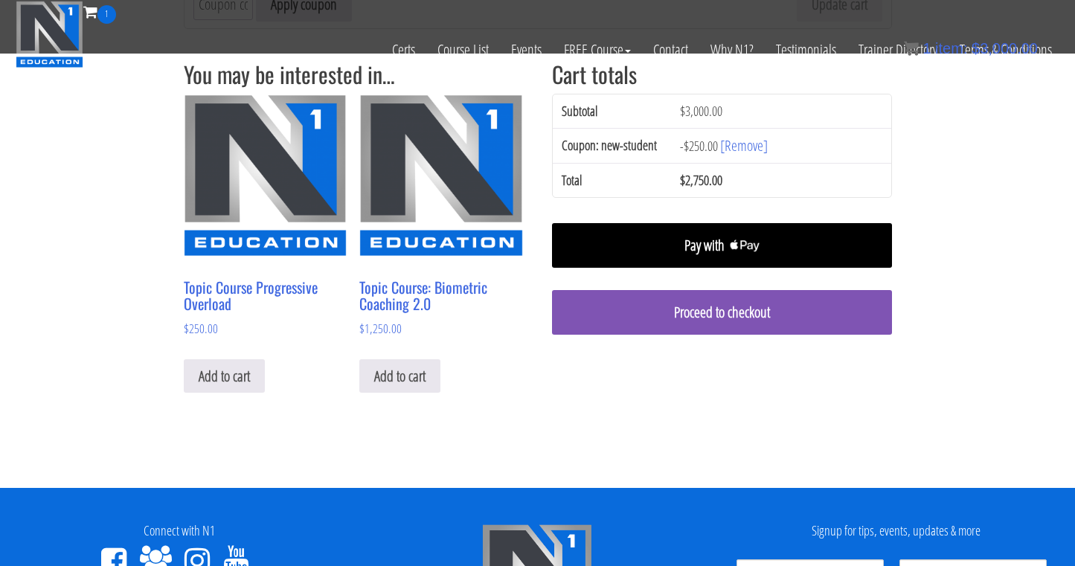
scroll to position [294, 0]
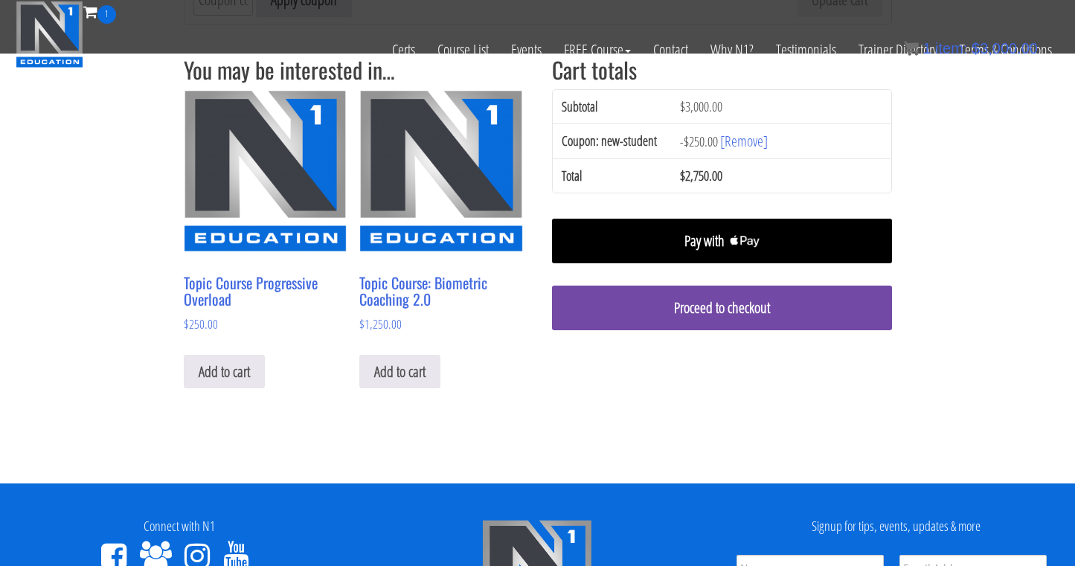
click at [732, 330] on link "Proceed to checkout" at bounding box center [722, 308] width 340 height 45
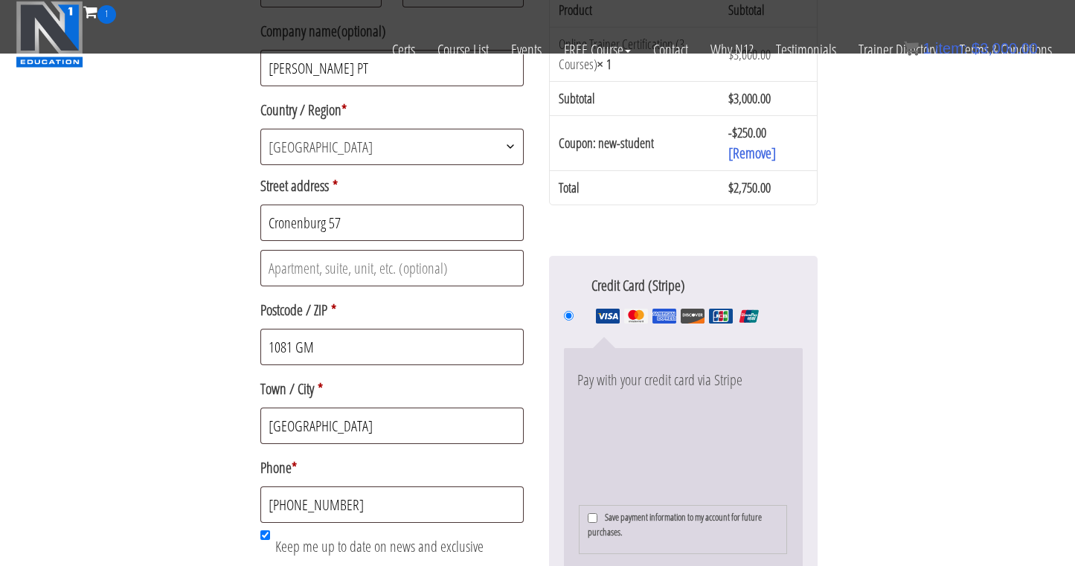
scroll to position [550, 0]
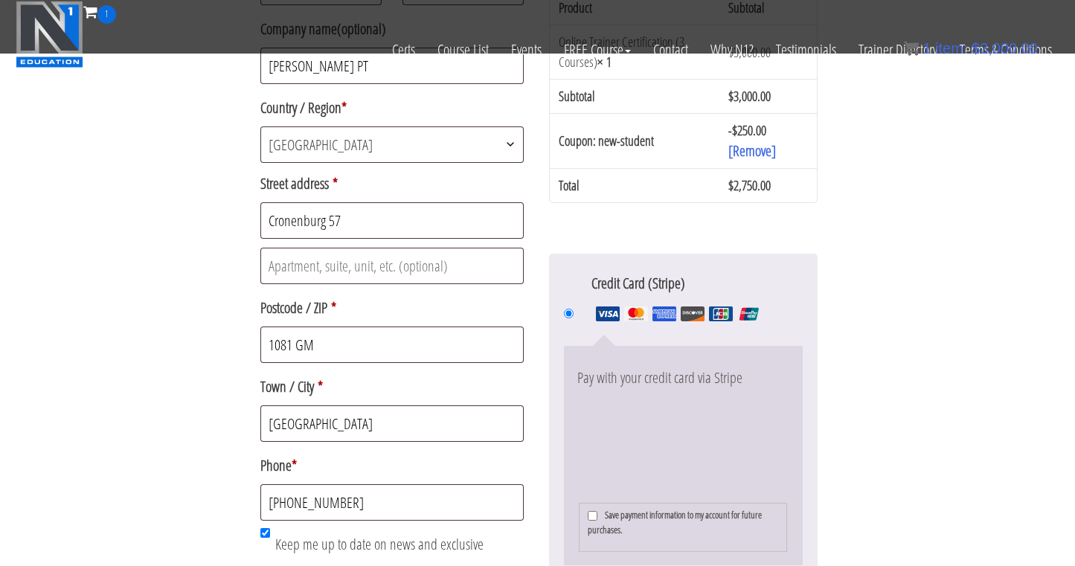
click at [631, 312] on img at bounding box center [636, 313] width 24 height 15
click at [573, 312] on input "Credit Card (Stripe)" at bounding box center [569, 314] width 10 height 10
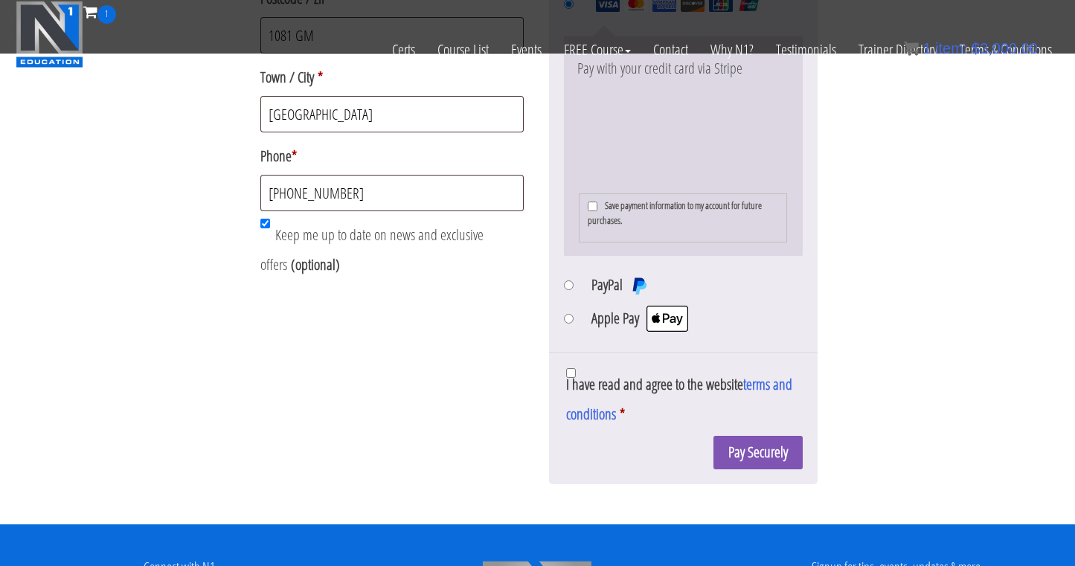
scroll to position [860, 0]
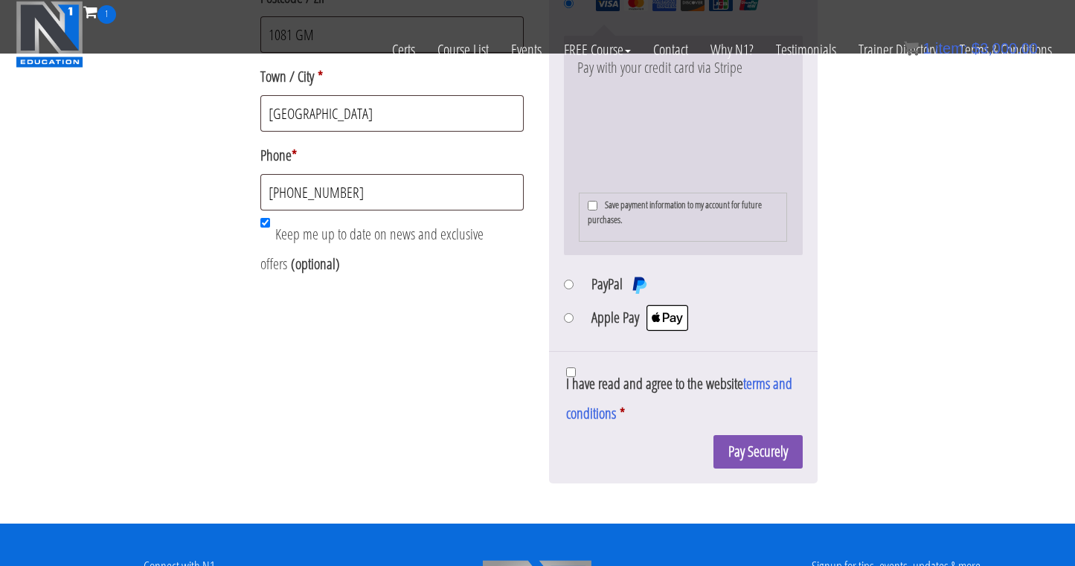
click at [574, 370] on input "I have read and agree to the website terms and conditions *" at bounding box center [571, 372] width 10 height 10
checkbox input "true"
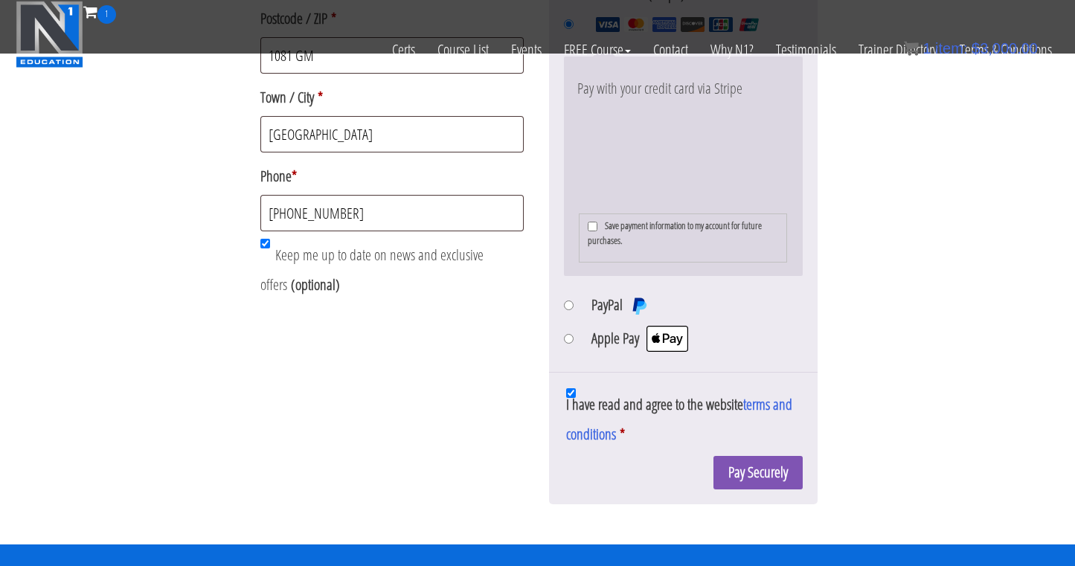
scroll to position [860, 0]
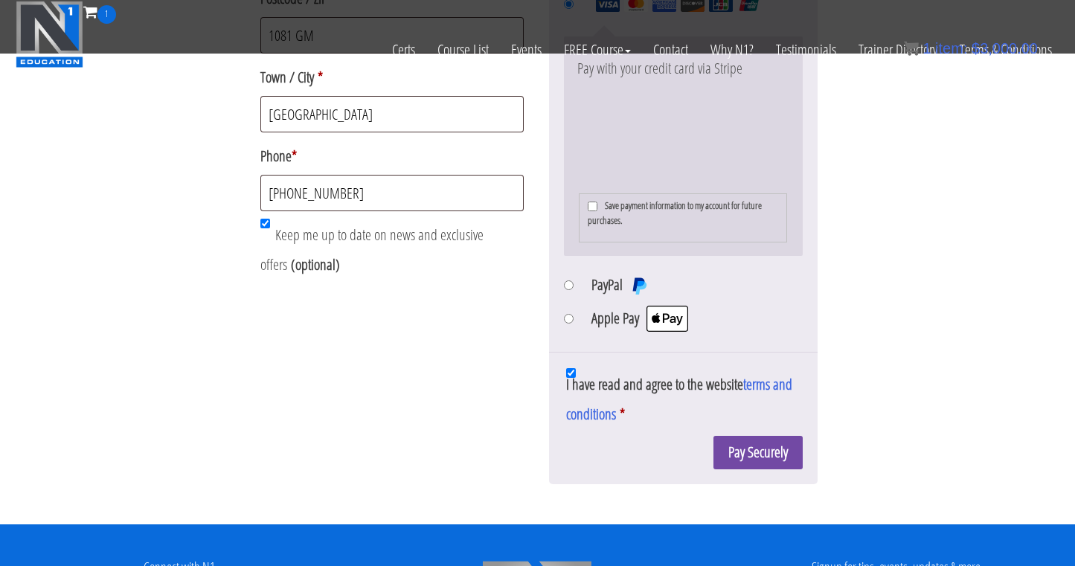
click at [746, 457] on button "Pay Securely" at bounding box center [757, 452] width 89 height 33
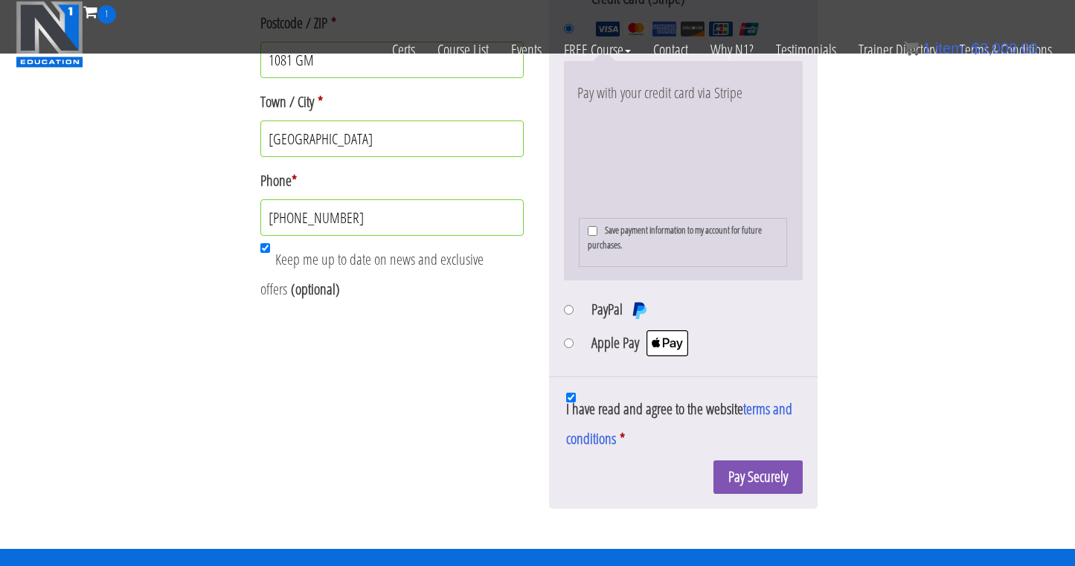
scroll to position [959, 0]
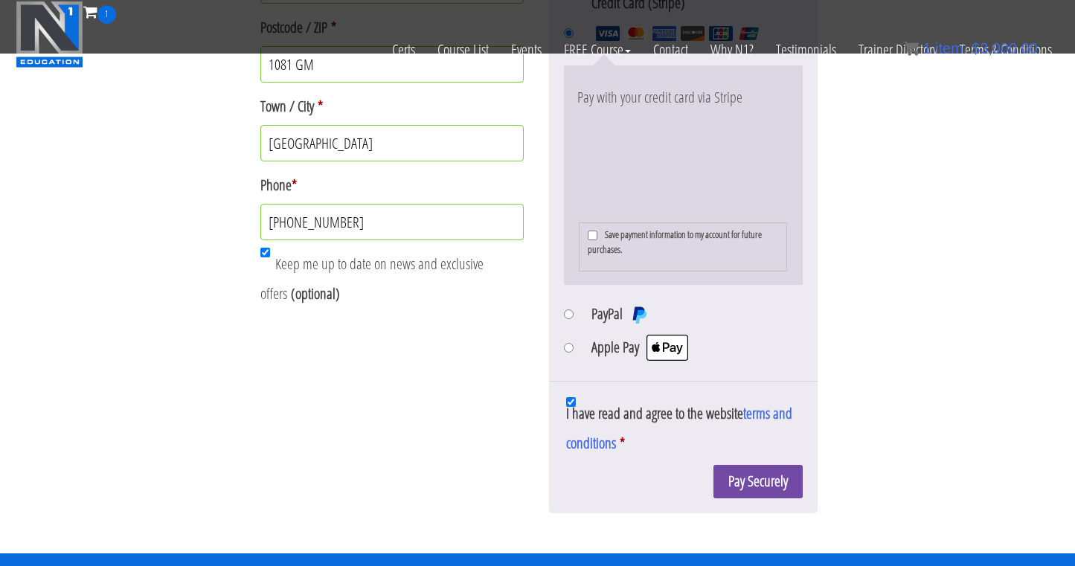
click at [734, 495] on button "Pay Securely" at bounding box center [757, 481] width 89 height 33
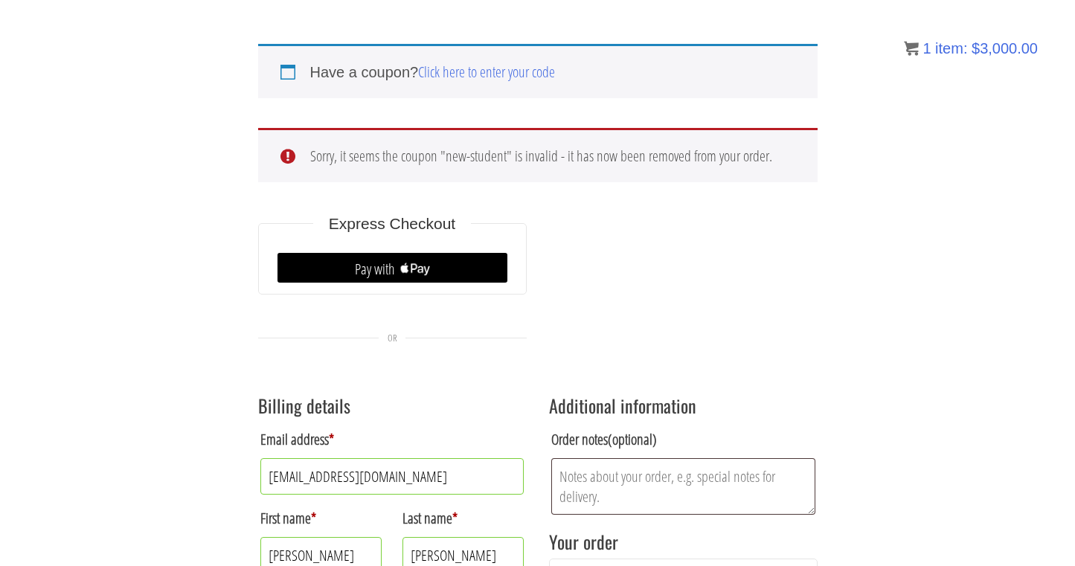
scroll to position [137, 0]
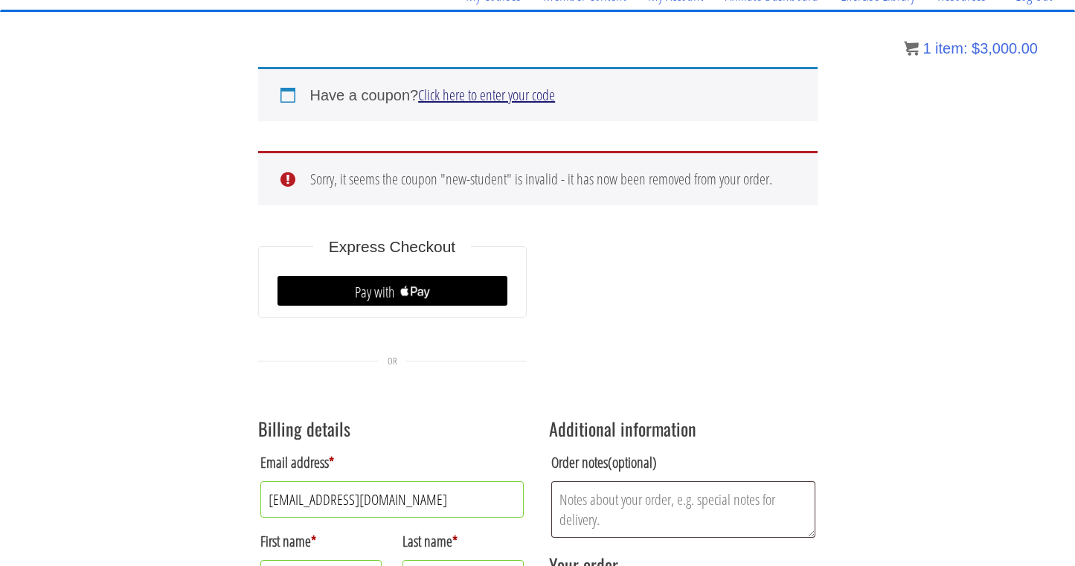
click at [503, 97] on link "Click here to enter your code" at bounding box center [486, 95] width 137 height 20
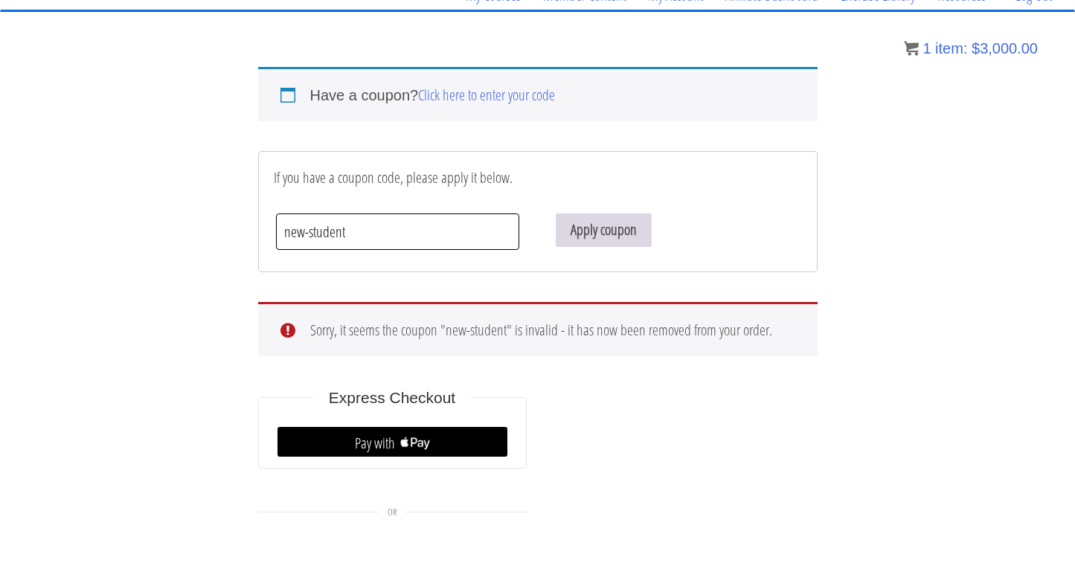
type input "new-student"
click at [601, 223] on button "Apply coupon" at bounding box center [604, 229] width 96 height 33
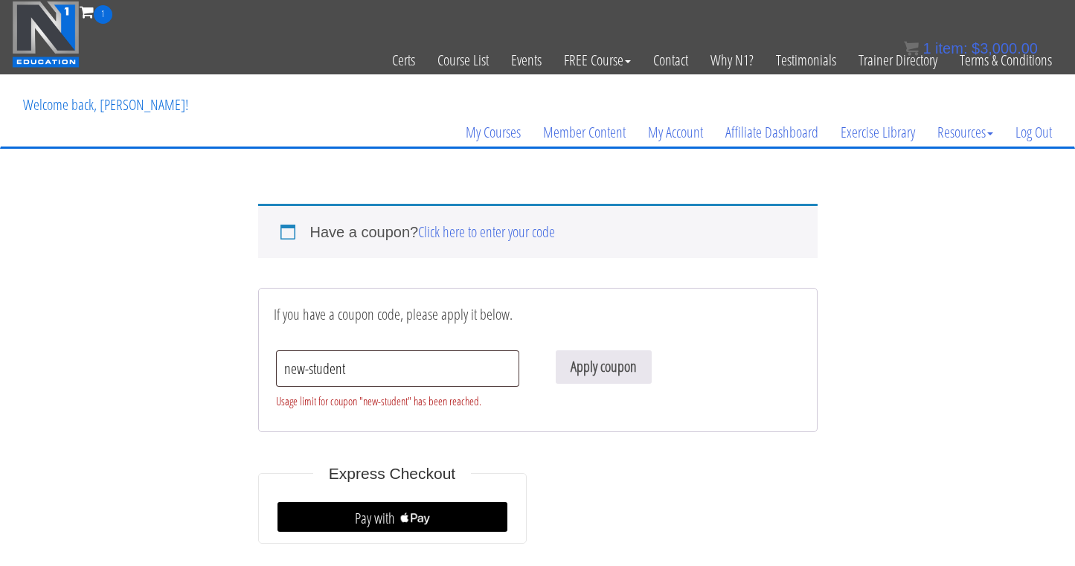
scroll to position [0, 0]
click at [492, 138] on link "My Courses" at bounding box center [492, 132] width 77 height 71
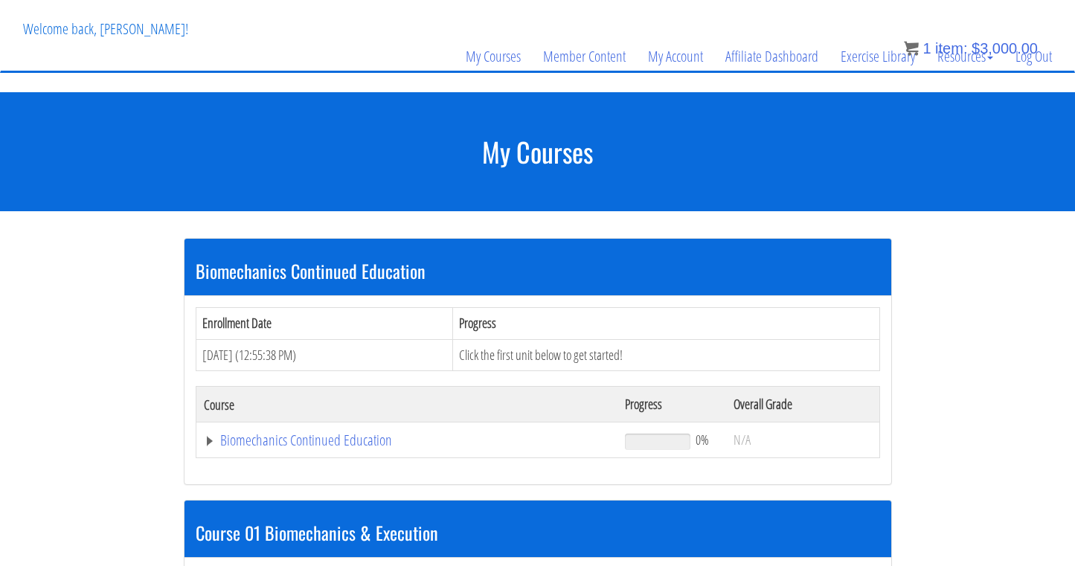
scroll to position [80, 0]
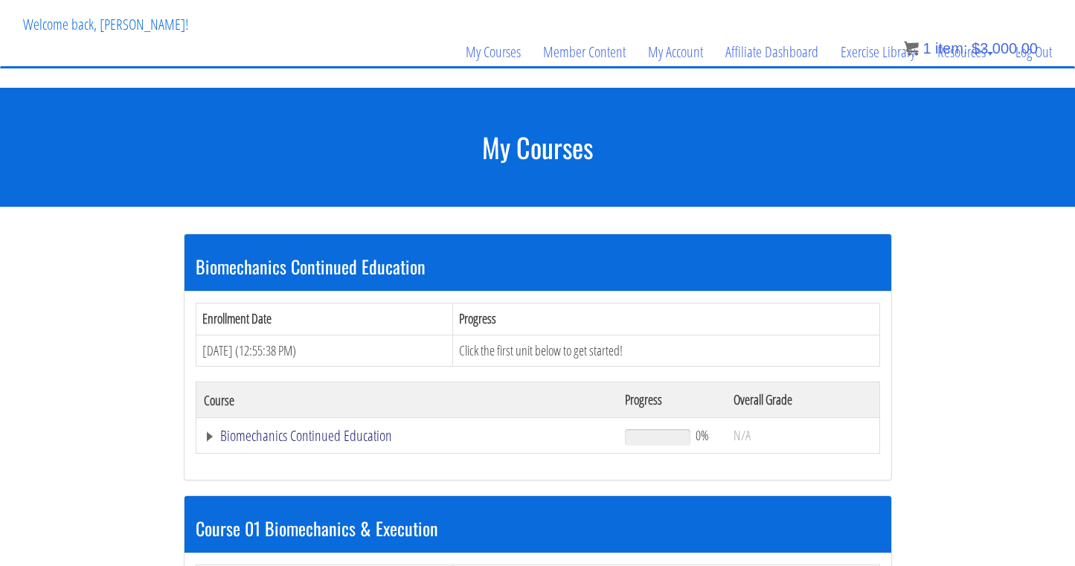
click at [312, 435] on link "Biomechanics Continued Education" at bounding box center [407, 435] width 407 height 15
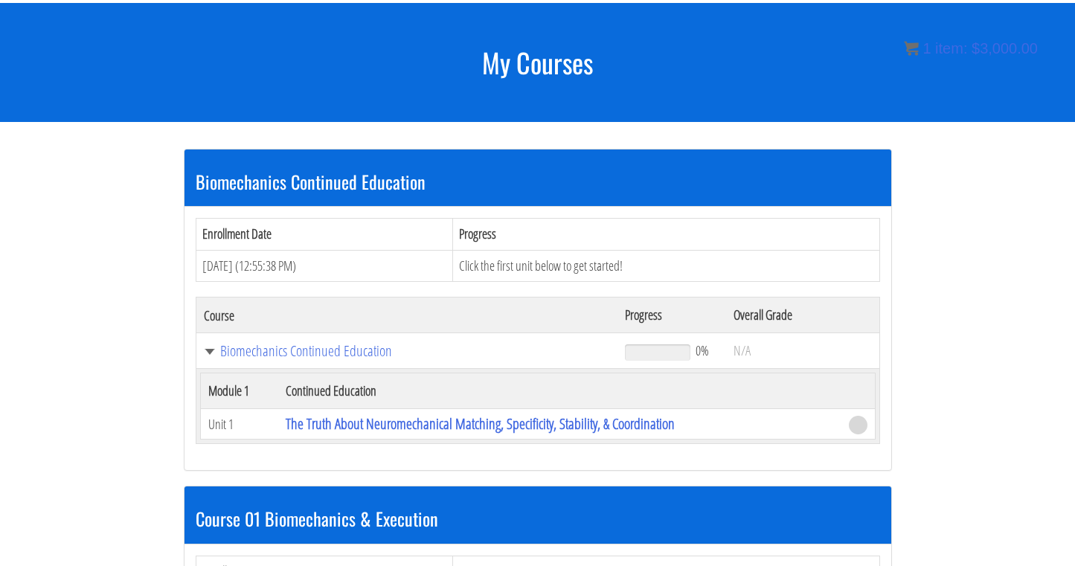
scroll to position [169, 0]
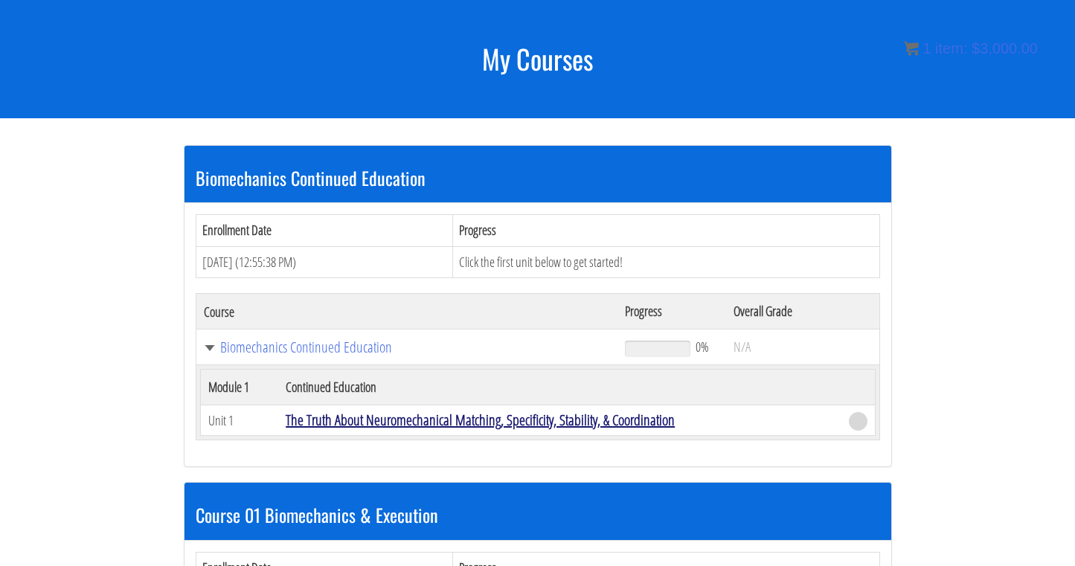
click at [404, 418] on link "The Truth About Neuromechanical Matching, Specificity, Stability, & Coordination" at bounding box center [480, 420] width 389 height 20
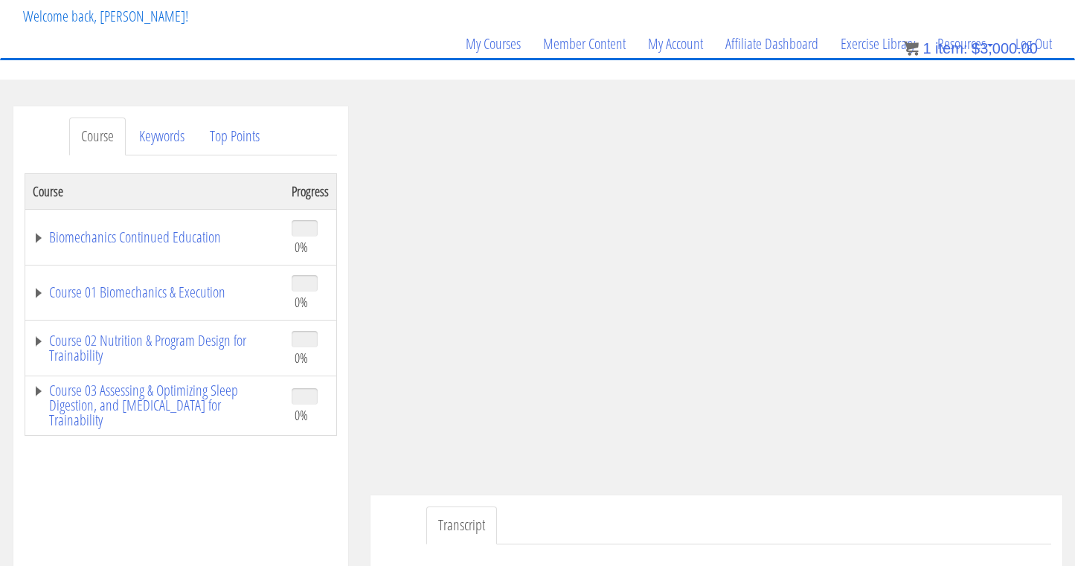
scroll to position [88, 0]
click at [166, 242] on link "Biomechanics Continued Education" at bounding box center [155, 238] width 244 height 15
